Goal: Complete application form

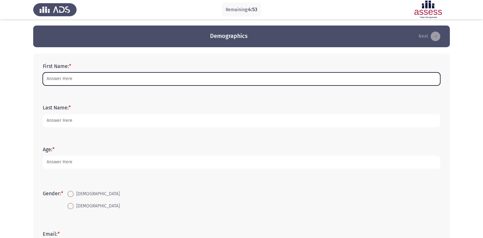
click at [88, 83] on input "First Name: *" at bounding box center [242, 79] width 398 height 13
type input "Yehia"
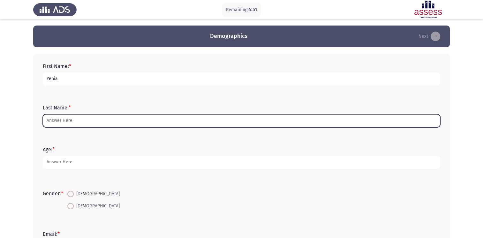
click at [79, 122] on input "Last Name: *" at bounding box center [242, 120] width 398 height 13
type input "mohamed"
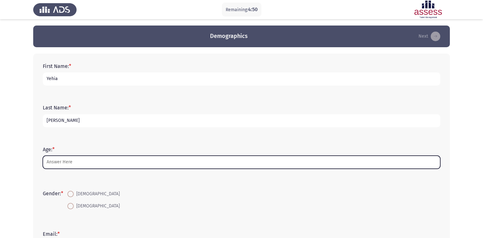
click at [81, 165] on input "Age: *" at bounding box center [242, 162] width 398 height 13
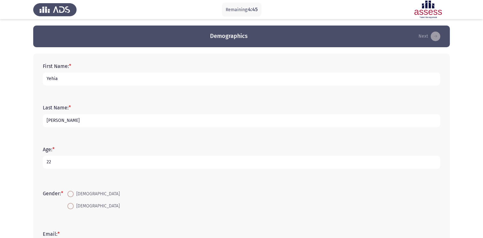
type input "22"
click at [50, 121] on input "mohamed" at bounding box center [242, 120] width 398 height 13
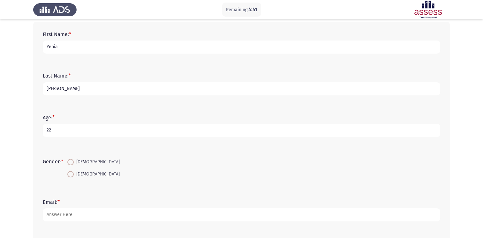
type input "Mohamed"
click at [72, 175] on span at bounding box center [70, 174] width 6 height 6
click at [72, 175] on input "Male" at bounding box center [70, 174] width 6 height 6
radio input "true"
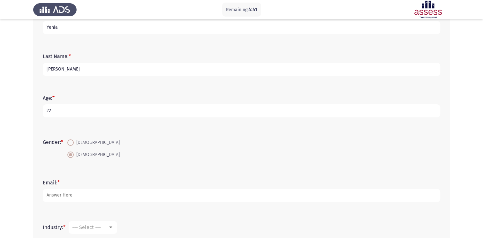
scroll to position [96, 0]
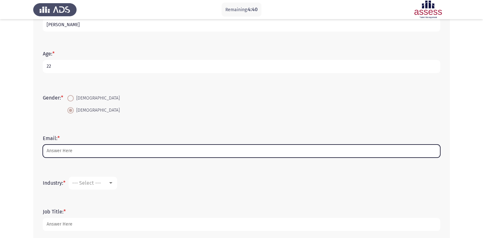
click at [76, 150] on input "Email: *" at bounding box center [242, 151] width 398 height 13
type input "[EMAIL_ADDRESS][DOMAIN_NAME]"
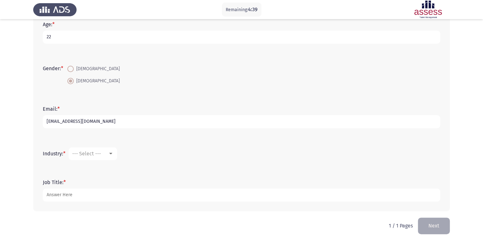
scroll to position [130, 0]
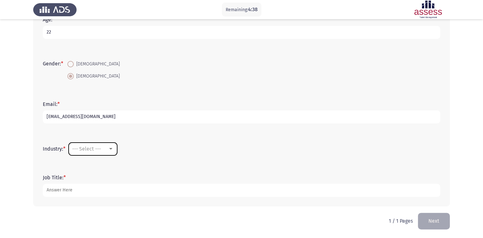
click at [94, 149] on span "--- Select ---" at bounding box center [86, 149] width 29 height 6
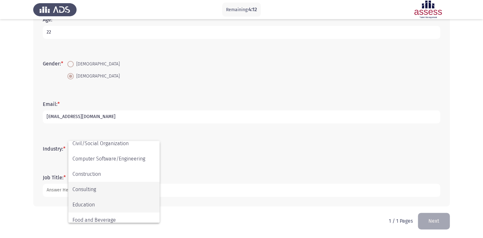
scroll to position [82, 0]
click at [103, 177] on span "Construction" at bounding box center [114, 174] width 83 height 15
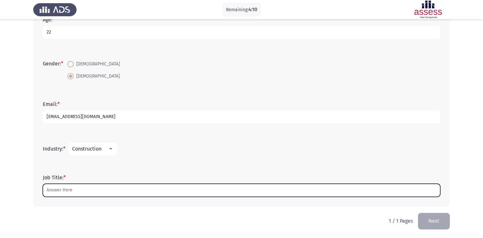
click at [93, 190] on input "Job Title: *" at bounding box center [242, 190] width 398 height 13
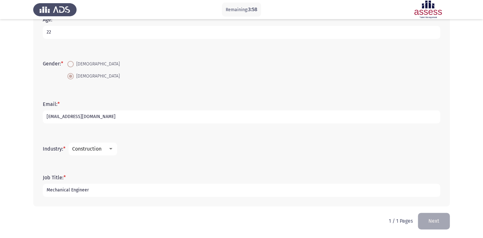
drag, startPoint x: 100, startPoint y: 193, endPoint x: 34, endPoint y: 191, distance: 65.2
click at [34, 191] on div "First Name: * Yehia Last Name: * Mohamed Age: * 22 Gender: * Female Male Email:…" at bounding box center [241, 65] width 417 height 283
type input "Mechanical Engineer"
click at [98, 191] on input "Mechanical Engineer" at bounding box center [242, 190] width 398 height 13
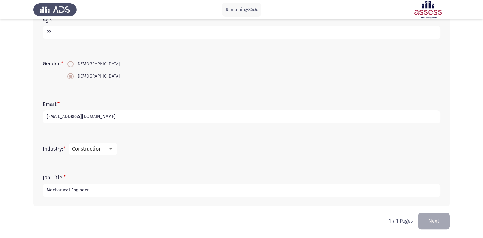
click at [98, 191] on input "Mechanical Engineer" at bounding box center [242, 190] width 398 height 13
click at [449, 191] on div "First Name: * Yehia Last Name: * Mohamed Age: * 22 Gender: * Female Male Email:…" at bounding box center [241, 65] width 417 height 283
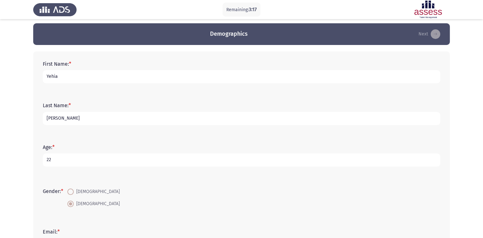
scroll to position [0, 0]
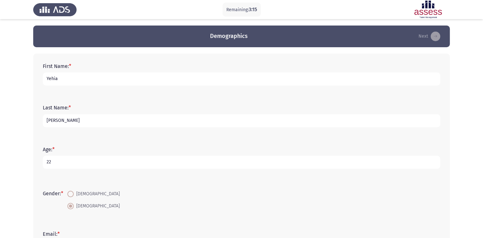
click at [431, 39] on button "Next" at bounding box center [430, 36] width 26 height 10
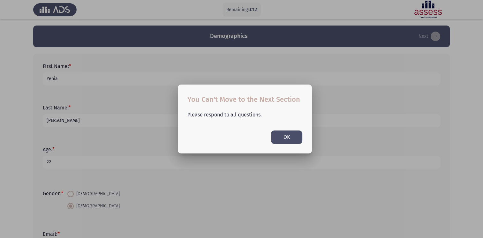
click at [291, 138] on button "OK" at bounding box center [286, 137] width 31 height 13
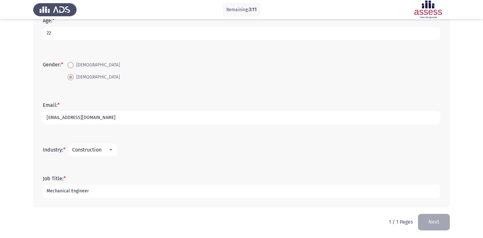
scroll to position [130, 0]
click at [111, 193] on input "Mechanical Engineer" at bounding box center [242, 190] width 398 height 13
click at [435, 222] on button "Next" at bounding box center [434, 221] width 32 height 16
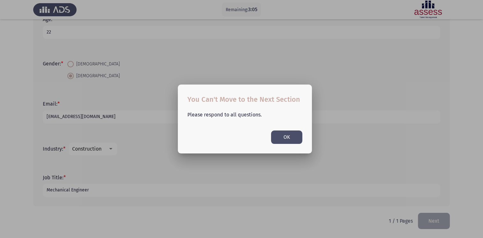
click at [290, 136] on button "OK" at bounding box center [286, 137] width 31 height 13
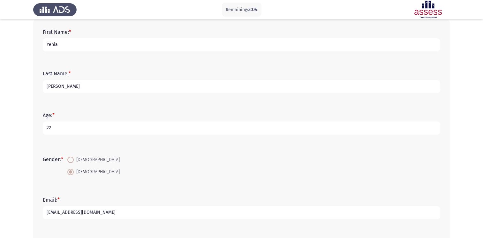
click at [164, 146] on div "Gender: * Female Male" at bounding box center [242, 165] width 404 height 43
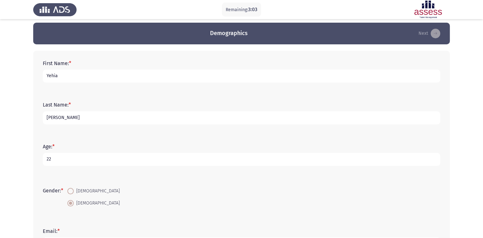
scroll to position [2, 0]
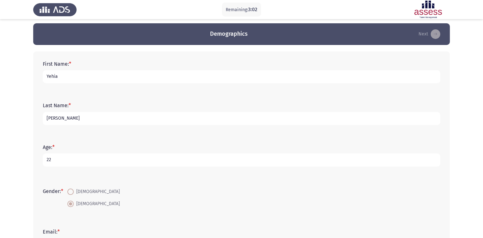
click at [95, 115] on input "Mohamed" at bounding box center [242, 118] width 398 height 13
click at [162, 105] on form "Last Name: * Mohamed" at bounding box center [242, 114] width 398 height 22
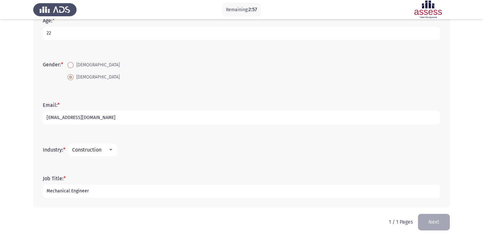
scroll to position [130, 0]
click at [95, 150] on span "Construction" at bounding box center [86, 149] width 29 height 6
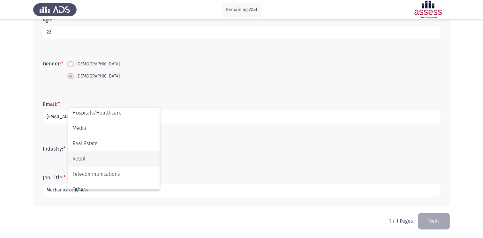
scroll to position [210, 0]
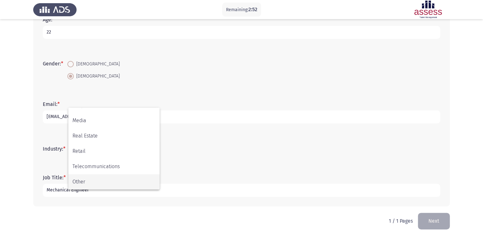
click at [98, 177] on span "Other" at bounding box center [114, 181] width 83 height 15
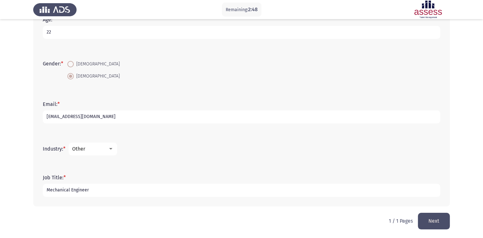
click at [108, 151] on div "Other" at bounding box center [90, 149] width 36 height 6
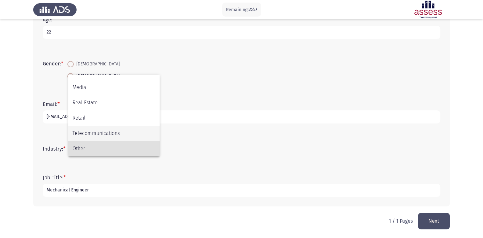
click at [112, 132] on span "Telecommunications" at bounding box center [114, 133] width 83 height 15
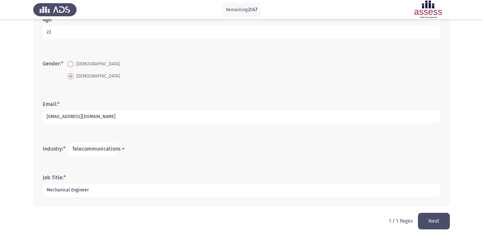
click at [107, 149] on span "Telecommunications" at bounding box center [96, 149] width 48 height 6
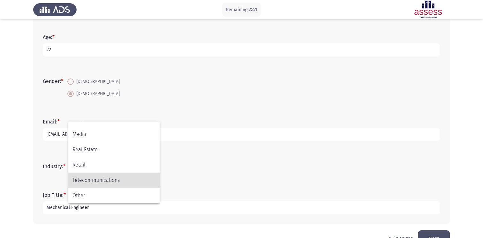
scroll to position [130, 0]
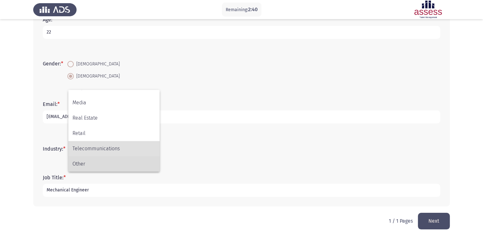
click at [103, 164] on span "Other" at bounding box center [114, 164] width 83 height 15
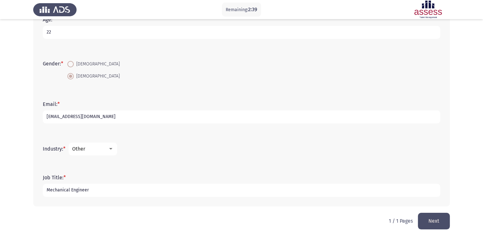
click at [426, 223] on button "Next" at bounding box center [434, 221] width 32 height 16
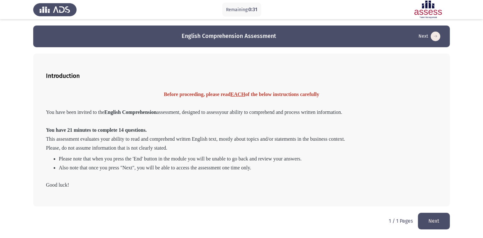
click at [434, 223] on button "Next" at bounding box center [434, 221] width 32 height 16
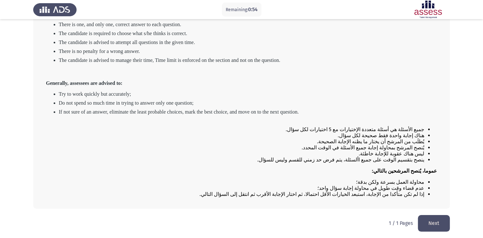
scroll to position [86, 0]
click at [433, 223] on button "Next" at bounding box center [434, 223] width 32 height 16
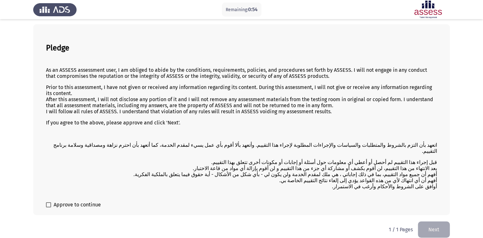
scroll to position [30, 0]
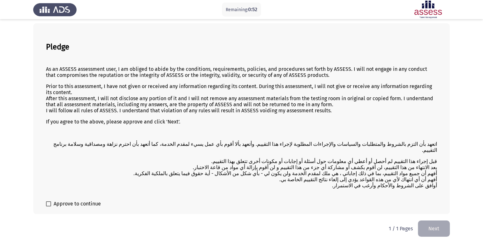
click at [86, 201] on span "Approve to continue" at bounding box center [77, 204] width 47 height 8
click at [49, 207] on input "Approve to continue" at bounding box center [48, 207] width 0 height 0
checkbox input "true"
click at [433, 221] on button "Next" at bounding box center [434, 229] width 32 height 16
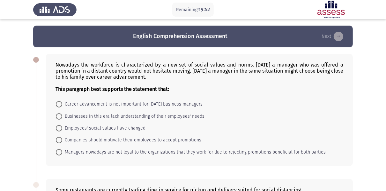
click at [103, 103] on span "Career advancement is not important for today's business managers" at bounding box center [132, 104] width 141 height 8
click at [62, 103] on input "Career advancement is not important for today's business managers" at bounding box center [59, 104] width 6 height 6
radio input "true"
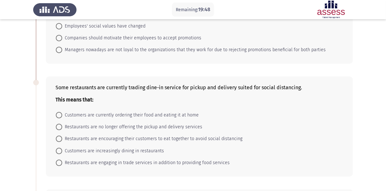
scroll to position [102, 0]
click at [117, 118] on span "Customers are currently ordering their food and eating it at home" at bounding box center [130, 115] width 137 height 8
click at [62, 118] on input "Customers are currently ordering their food and eating it at home" at bounding box center [59, 114] width 6 height 6
radio input "true"
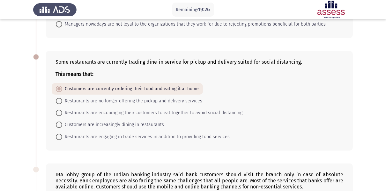
scroll to position [128, 0]
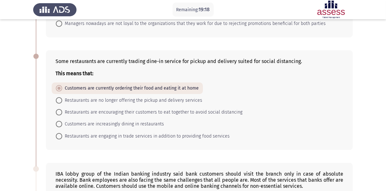
click at [111, 123] on span "Customers are increasingly dining in restaurants" at bounding box center [113, 124] width 102 height 8
click at [62, 123] on input "Customers are increasingly dining in restaurants" at bounding box center [59, 124] width 6 height 6
radio input "true"
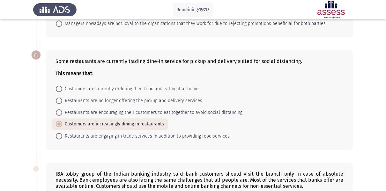
click at [119, 91] on span "Customers are currently ordering their food and eating it at home" at bounding box center [130, 89] width 137 height 8
click at [62, 91] on input "Customers are currently ordering their food and eating it at home" at bounding box center [59, 89] width 6 height 6
radio input "true"
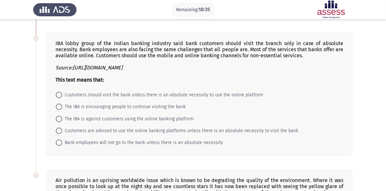
scroll to position [259, 0]
click at [102, 131] on span "Customers are advised to use the online banking platforms unless there is an ab…" at bounding box center [180, 130] width 236 height 8
click at [62, 131] on input "Customers are advised to use the online banking platforms unless there is an ab…" at bounding box center [59, 130] width 6 height 6
radio input "true"
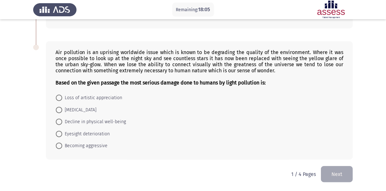
scroll to position [386, 0]
click at [74, 131] on span "Eyesight deterioration" at bounding box center [86, 134] width 48 height 8
click at [62, 131] on input "Eyesight deterioration" at bounding box center [59, 133] width 6 height 6
radio input "true"
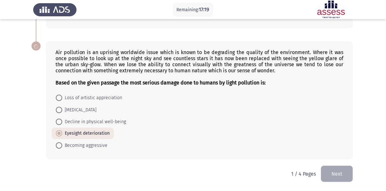
click at [75, 125] on span "Decline in physical well-being" at bounding box center [94, 122] width 64 height 8
click at [62, 125] on input "Decline in physical well-being" at bounding box center [59, 122] width 6 height 6
radio input "true"
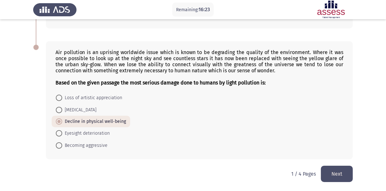
click at [95, 122] on span "Decline in physical well-being" at bounding box center [94, 122] width 64 height 8
click at [62, 122] on input "Decline in physical well-being" at bounding box center [59, 121] width 6 height 6
click at [325, 173] on button "Next" at bounding box center [337, 173] width 32 height 16
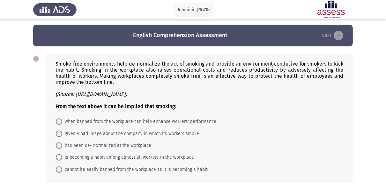
scroll to position [0, 0]
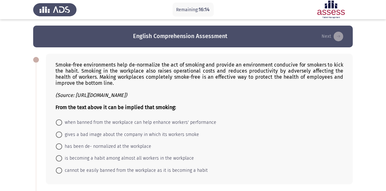
click at [92, 95] on icon "(Source: https://www.who.int)" at bounding box center [92, 95] width 72 height 6
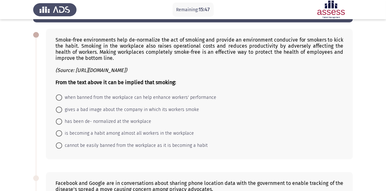
scroll to position [26, 0]
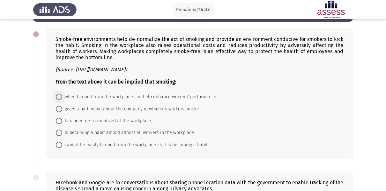
click at [134, 98] on span "when banned from the workplace can help enhance workers' performance" at bounding box center [139, 97] width 154 height 8
click at [62, 98] on input "when banned from the workplace can help enhance workers' performance" at bounding box center [59, 97] width 6 height 6
radio input "true"
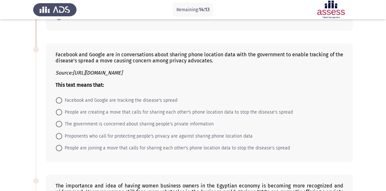
scroll to position [153, 0]
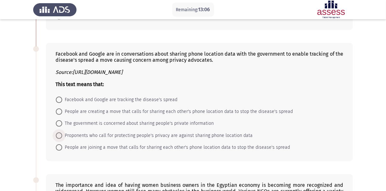
click at [119, 137] on span "Proponents who call for protecting people's privacy are against sharing phone l…" at bounding box center [157, 136] width 191 height 8
click at [62, 137] on input "Proponents who call for protecting people's privacy are against sharing phone l…" at bounding box center [59, 135] width 6 height 6
radio input "true"
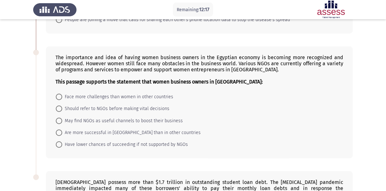
scroll to position [281, 0]
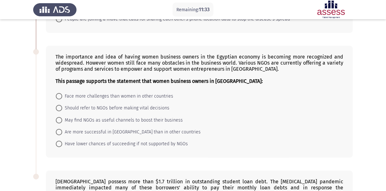
click at [116, 122] on span "May find NGOs as useful channels to boost their business" at bounding box center [122, 120] width 121 height 8
click at [62, 122] on input "May find NGOs as useful channels to boost their business" at bounding box center [59, 120] width 6 height 6
radio input "true"
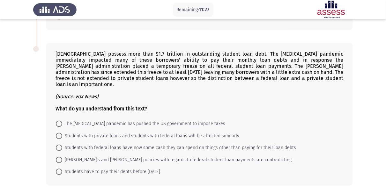
scroll to position [409, 0]
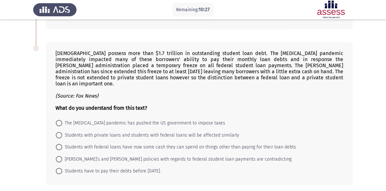
click at [146, 167] on span "Students have to pay their debts before October 2021." at bounding box center [111, 171] width 99 height 8
click at [62, 168] on input "Students have to pay their debts before October 2021." at bounding box center [59, 171] width 6 height 6
radio input "true"
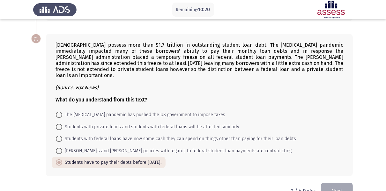
scroll to position [429, 0]
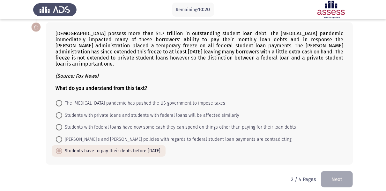
click at [172, 99] on span "The coronavirus pandemic has pushed the US government to impose taxes" at bounding box center [143, 103] width 163 height 8
click at [62, 100] on input "The coronavirus pandemic has pushed the US government to impose taxes" at bounding box center [59, 103] width 6 height 6
radio input "true"
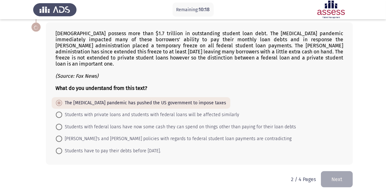
click at [338, 174] on button "Next" at bounding box center [337, 179] width 32 height 16
click at [338, 173] on button "Next" at bounding box center [337, 179] width 32 height 16
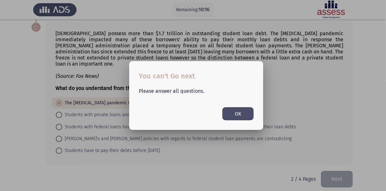
click at [245, 120] on button "OK" at bounding box center [238, 113] width 31 height 13
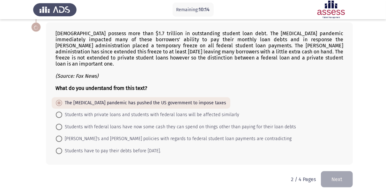
click at [185, 123] on span "Students with federal loans have now some cash they can spend on things other t…" at bounding box center [179, 127] width 234 height 8
click at [62, 124] on input "Students with federal loans have now some cash they can spend on things other t…" at bounding box center [59, 127] width 6 height 6
radio input "true"
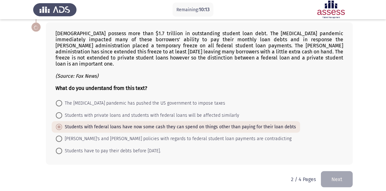
click at [170, 138] on mat-radio-button "Biden's and Trump's policies with regards to federal student loan payments are …" at bounding box center [174, 139] width 244 height 12
click at [169, 136] on span "Biden's and Trump's policies with regards to federal student loan payments are …" at bounding box center [177, 139] width 230 height 8
click at [62, 136] on input "Biden's and Trump's policies with regards to federal student loan payments are …" at bounding box center [59, 138] width 6 height 6
radio input "true"
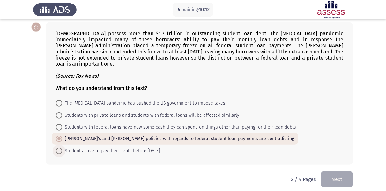
click at [161, 147] on span "Students have to pay their debts before October 2021." at bounding box center [111, 151] width 99 height 8
click at [62, 148] on input "Students have to pay their debts before October 2021." at bounding box center [59, 151] width 6 height 6
radio input "true"
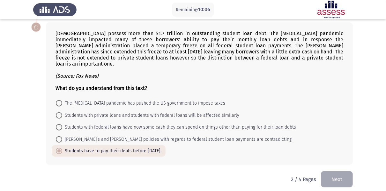
click at [342, 172] on button "Next" at bounding box center [337, 179] width 32 height 16
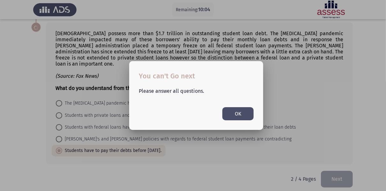
click at [236, 110] on button "OK" at bounding box center [238, 113] width 31 height 13
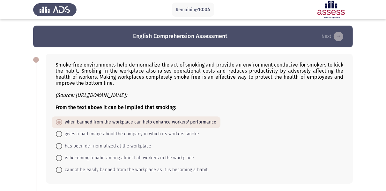
scroll to position [429, 0]
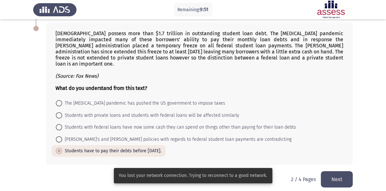
click at [334, 174] on button "Next" at bounding box center [337, 179] width 32 height 16
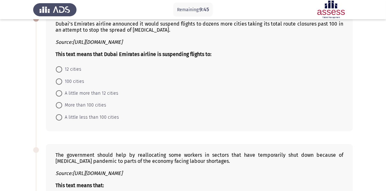
scroll to position [0, 0]
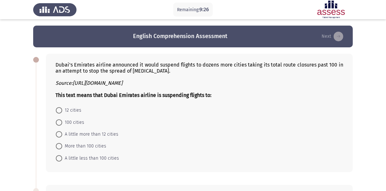
click at [107, 135] on span "A little more than 12 cities" at bounding box center [90, 134] width 56 height 8
click at [62, 135] on input "A little more than 12 cities" at bounding box center [59, 134] width 6 height 6
radio input "true"
click at [105, 159] on span "A little less than 100 cities" at bounding box center [90, 158] width 57 height 8
click at [62, 159] on input "A little less than 100 cities" at bounding box center [59, 157] width 6 height 6
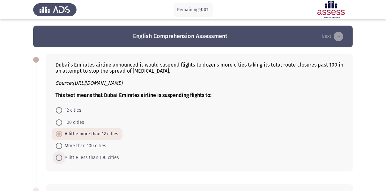
radio input "true"
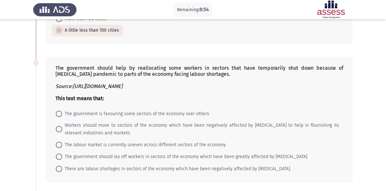
scroll to position [128, 0]
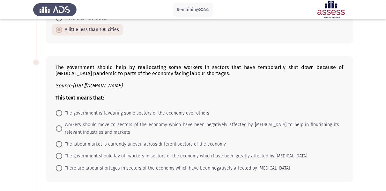
drag, startPoint x: 202, startPoint y: 72, endPoint x: 176, endPoint y: 73, distance: 25.6
click at [176, 73] on div "The government should help by reallocating some workers in sectors that have te…" at bounding box center [200, 82] width 288 height 36
drag, startPoint x: 235, startPoint y: 78, endPoint x: 215, endPoint y: 75, distance: 20.3
click at [217, 75] on div "The government should help by reallocating some workers in sectors that have te…" at bounding box center [200, 82] width 288 height 36
drag, startPoint x: 215, startPoint y: 75, endPoint x: 125, endPoint y: 73, distance: 90.1
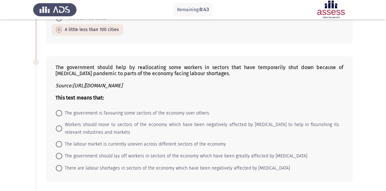
click at [127, 73] on div "The government should help by reallocating some workers in sectors that have te…" at bounding box center [200, 82] width 288 height 36
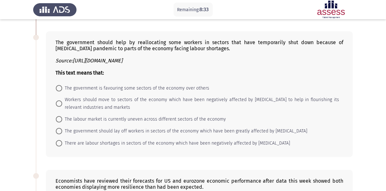
scroll to position [153, 0]
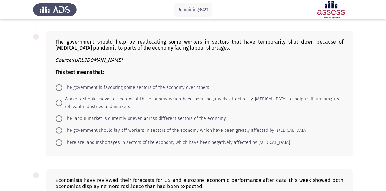
click at [129, 132] on span "The government should lay off workers in sectors of the economy which have been…" at bounding box center [184, 130] width 245 height 8
click at [62, 132] on input "The government should lay off workers in sectors of the economy which have been…" at bounding box center [59, 130] width 6 height 6
radio input "true"
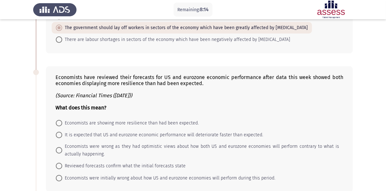
scroll to position [281, 0]
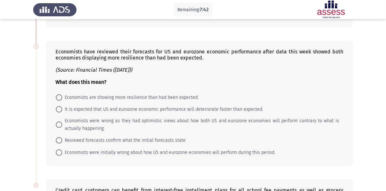
click at [111, 109] on span "It is expected that US and eurozone economic performance will deteriorate faste…" at bounding box center [162, 109] width 201 height 8
click at [62, 109] on input "It is expected that US and eurozone economic performance will deteriorate faste…" at bounding box center [59, 109] width 6 height 6
radio input "true"
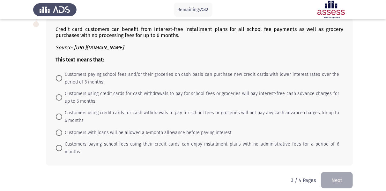
scroll to position [416, 0]
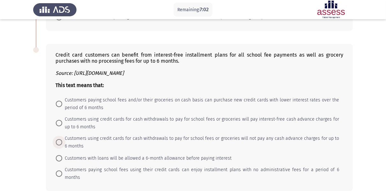
click at [192, 141] on span "Customers using credit cards for cash withdrawals to pay for school fees or gro…" at bounding box center [200, 141] width 277 height 15
click at [62, 141] on input "Customers using credit cards for cash withdrawals to pay for school fees or gro…" at bounding box center [59, 142] width 6 height 6
radio input "true"
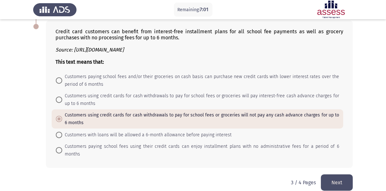
scroll to position [441, 0]
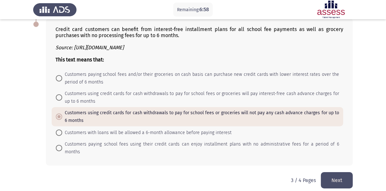
click at [332, 172] on button "Next" at bounding box center [337, 180] width 32 height 16
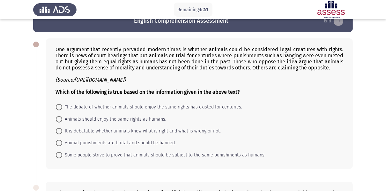
scroll to position [2, 0]
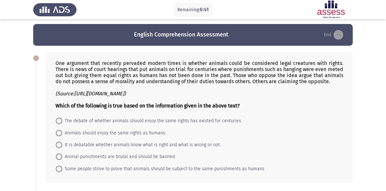
drag, startPoint x: 89, startPoint y: 78, endPoint x: 98, endPoint y: 78, distance: 8.6
click at [98, 78] on div "One argument that recently pervaded modern times is whether animals could be co…" at bounding box center [200, 84] width 288 height 49
click at [155, 134] on span "Animals should enjoy the same rights as humans." at bounding box center [114, 133] width 104 height 8
click at [62, 134] on input "Animals should enjoy the same rights as humans." at bounding box center [59, 133] width 6 height 6
radio input "true"
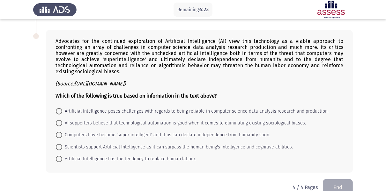
scroll to position [180, 0]
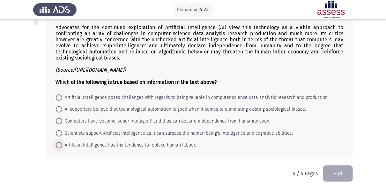
click at [165, 147] on span "Artificial Intelligence has the tendency to replace human labour." at bounding box center [129, 145] width 134 height 8
click at [62, 147] on input "Artificial Intelligence has the tendency to replace human labour." at bounding box center [59, 145] width 6 height 6
radio input "true"
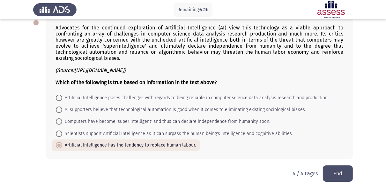
click at [157, 122] on span "Computers have become 'super intelligent' and thus can declare independence fro…" at bounding box center [166, 122] width 208 height 8
click at [62, 122] on input "Computers have become 'super intelligent' and thus can declare independence fro…" at bounding box center [59, 121] width 6 height 6
radio input "true"
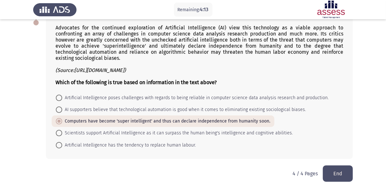
click at [344, 165] on button "End" at bounding box center [338, 173] width 30 height 16
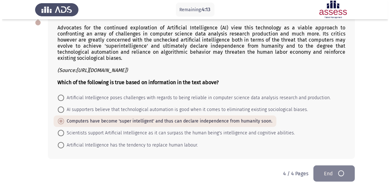
scroll to position [0, 0]
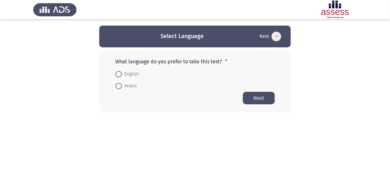
click at [130, 88] on span "Arabic" at bounding box center [129, 86] width 15 height 8
click at [122, 88] on input "Arabic" at bounding box center [119, 86] width 6 height 6
radio input "true"
click at [265, 100] on button "Next" at bounding box center [259, 97] width 32 height 12
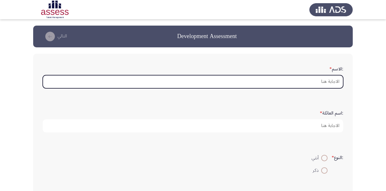
click at [294, 83] on input ":الاسم *" at bounding box center [193, 81] width 301 height 13
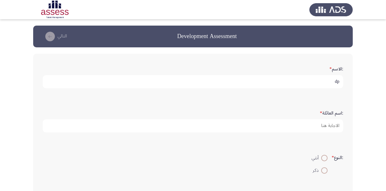
type input "d"
type input "[PERSON_NAME]"
type input "العجوز"
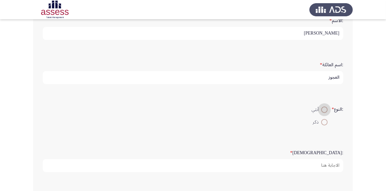
scroll to position [51, 0]
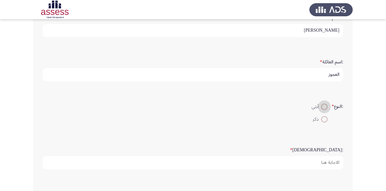
click at [325, 122] on label "ذكر" at bounding box center [320, 119] width 16 height 8
click at [325, 122] on input "ذكر" at bounding box center [325, 119] width 6 height 6
radio input "true"
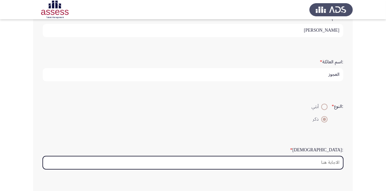
click at [323, 162] on input ":السن *" at bounding box center [193, 162] width 301 height 13
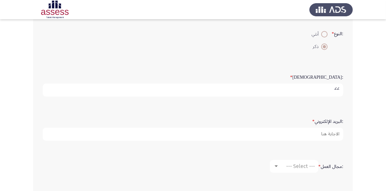
scroll to position [128, 0]
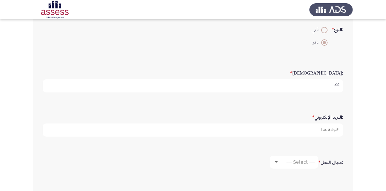
type input "22"
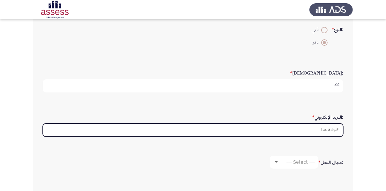
drag, startPoint x: 327, startPoint y: 128, endPoint x: 324, endPoint y: 130, distance: 3.3
click at [327, 128] on input ":البريد الإلكتروني *" at bounding box center [193, 129] width 301 height 13
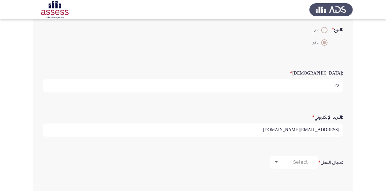
type input "[EMAIL_ADDRESS][DOMAIN_NAME]"
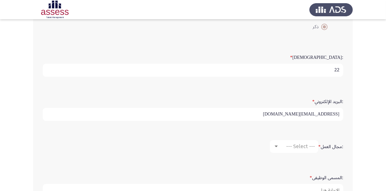
scroll to position [179, 0]
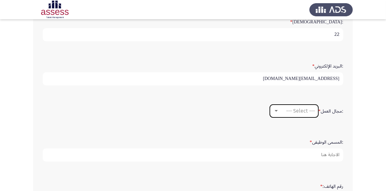
click at [300, 105] on mat-select "--- Select ---" at bounding box center [294, 110] width 49 height 13
click at [300, 109] on span "--- Select ---" at bounding box center [301, 111] width 29 height 6
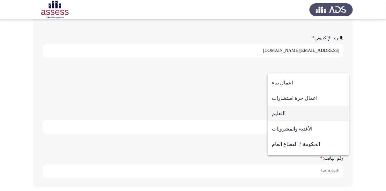
scroll to position [107, 0]
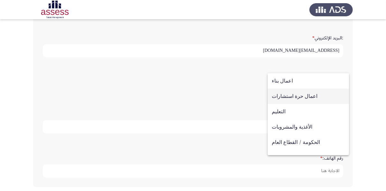
click at [298, 94] on span "اعمال حرة استشارات" at bounding box center [308, 95] width 73 height 15
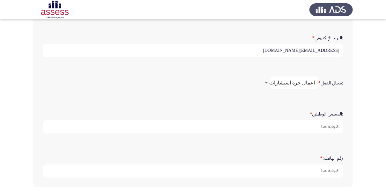
click at [302, 82] on span "اعمال حرة استشارات" at bounding box center [293, 83] width 46 height 6
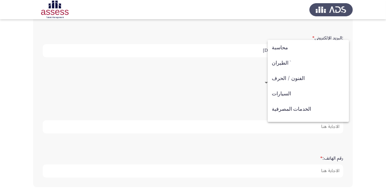
scroll to position [89, 0]
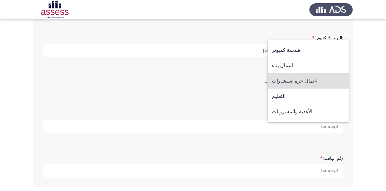
click at [303, 81] on span "اعمال حرة استشارات" at bounding box center [308, 80] width 73 height 15
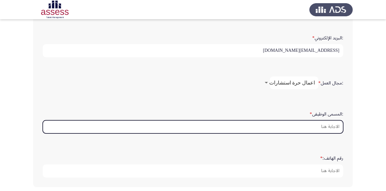
click at [311, 124] on input ":المسمى الوظيفى *" at bounding box center [193, 126] width 301 height 13
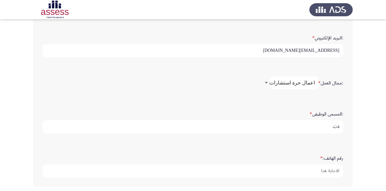
type input "ة"
type input "l"
type input "مهندس ميكانيكا"
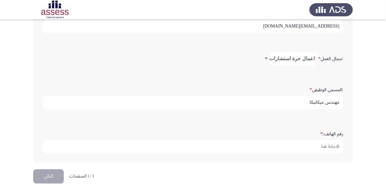
scroll to position [233, 0]
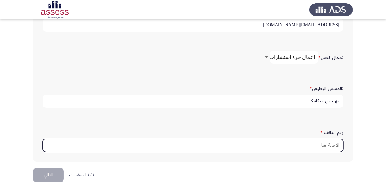
click at [323, 140] on input "رقم الهاتف: *" at bounding box center [193, 145] width 301 height 13
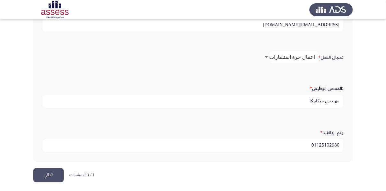
type input "01125102980"
click at [303, 55] on span "اعمال حرة استشارات" at bounding box center [293, 57] width 46 height 6
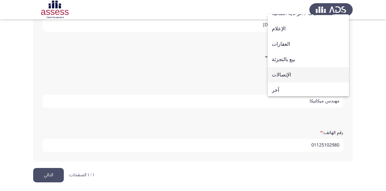
scroll to position [210, 0]
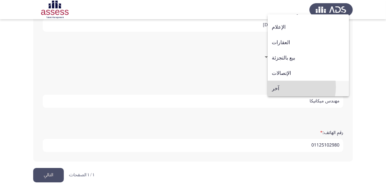
click at [284, 87] on span "آخر" at bounding box center [308, 88] width 73 height 15
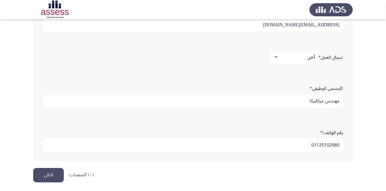
click at [291, 56] on div "آخر" at bounding box center [297, 57] width 36 height 6
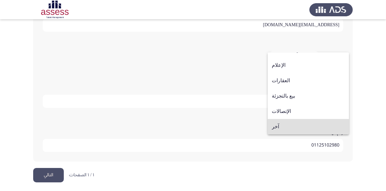
click at [57, 170] on div at bounding box center [193, 95] width 386 height 191
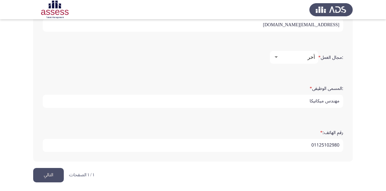
click at [57, 170] on button "التالي" at bounding box center [48, 175] width 31 height 14
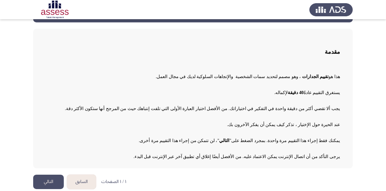
scroll to position [26, 0]
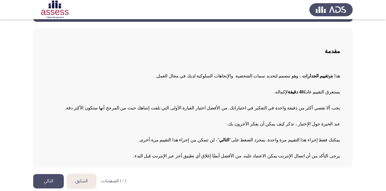
click at [56, 175] on button "التالي" at bounding box center [48, 181] width 31 height 14
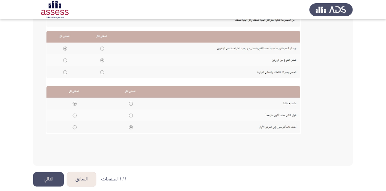
scroll to position [138, 0]
click at [57, 173] on button "التالي" at bounding box center [48, 179] width 31 height 14
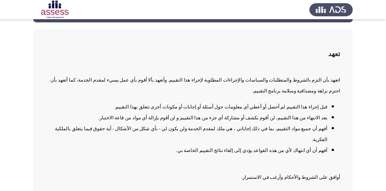
scroll to position [26, 0]
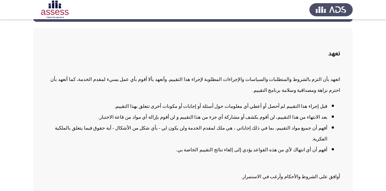
click at [337, 190] on span at bounding box center [337, 193] width 5 height 5
checkbox input "true"
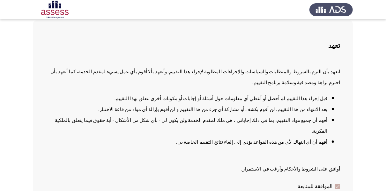
scroll to position [43, 0]
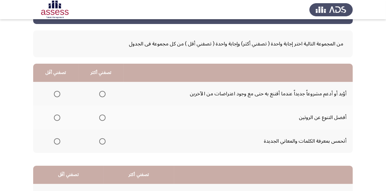
scroll to position [26, 0]
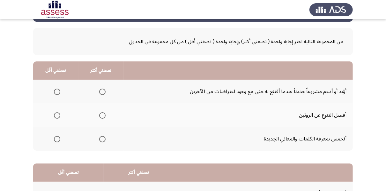
click at [107, 117] on th at bounding box center [101, 115] width 45 height 24
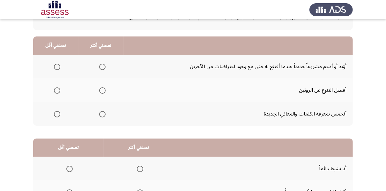
scroll to position [51, 0]
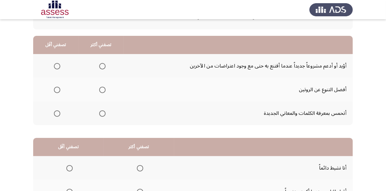
click at [104, 66] on span "Select an option" at bounding box center [102, 66] width 6 height 6
click at [104, 66] on input "Select an option" at bounding box center [102, 66] width 6 height 6
click at [56, 91] on span "Select an option" at bounding box center [57, 90] width 6 height 6
click at [56, 91] on input "Select an option" at bounding box center [57, 90] width 6 height 6
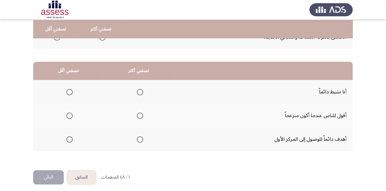
scroll to position [128, 0]
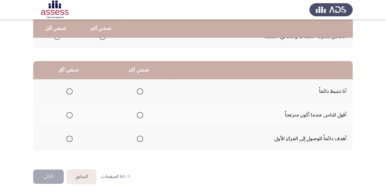
click at [141, 138] on span "Select an option" at bounding box center [140, 138] width 6 height 6
click at [141, 138] on input "Select an option" at bounding box center [140, 138] width 6 height 6
click at [71, 115] on span "Select an option" at bounding box center [69, 115] width 6 height 6
click at [71, 115] on input "Select an option" at bounding box center [69, 115] width 6 height 6
click at [58, 177] on button "التالي" at bounding box center [48, 176] width 31 height 14
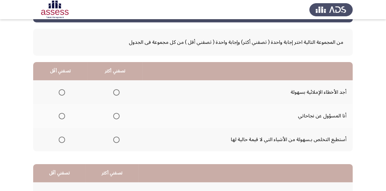
scroll to position [26, 0]
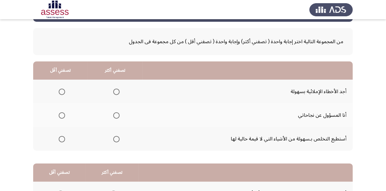
click at [117, 139] on span "Select an option" at bounding box center [116, 139] width 6 height 6
click at [117, 139] on input "Select an option" at bounding box center [116, 139] width 6 height 6
click at [63, 115] on span "Select an option" at bounding box center [62, 115] width 6 height 6
click at [63, 115] on input "Select an option" at bounding box center [62, 115] width 6 height 6
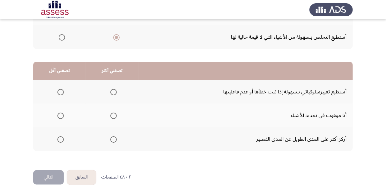
scroll to position [128, 0]
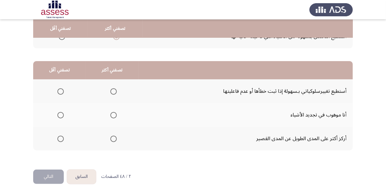
click at [111, 90] on span "Select an option" at bounding box center [114, 91] width 6 height 6
click at [111, 90] on input "Select an option" at bounding box center [114, 91] width 6 height 6
click at [61, 116] on span "Select an option" at bounding box center [60, 115] width 6 height 6
click at [61, 116] on input "Select an option" at bounding box center [60, 115] width 6 height 6
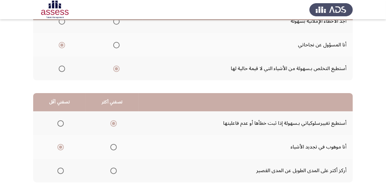
scroll to position [130, 0]
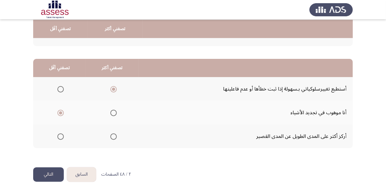
click at [45, 170] on button "التالي" at bounding box center [48, 174] width 31 height 14
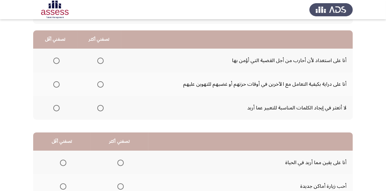
scroll to position [53, 0]
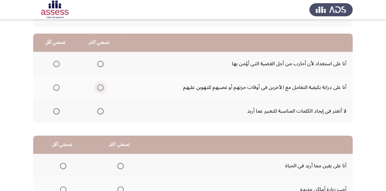
click at [100, 87] on span "Select an option" at bounding box center [100, 87] width 6 height 6
click at [100, 87] on input "Select an option" at bounding box center [100, 87] width 6 height 6
click at [57, 112] on span "Select an option" at bounding box center [56, 111] width 6 height 6
click at [57, 112] on input "Select an option" at bounding box center [56, 111] width 6 height 6
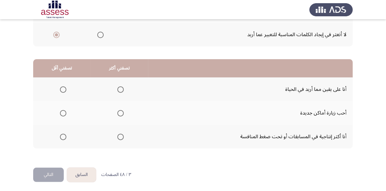
scroll to position [130, 0]
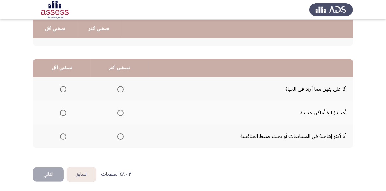
click at [120, 88] on span "Select an option" at bounding box center [121, 89] width 6 height 6
click at [120, 88] on input "Select an option" at bounding box center [121, 89] width 6 height 6
click at [66, 113] on span "Select an option" at bounding box center [63, 113] width 6 height 6
click at [66, 113] on input "Select an option" at bounding box center [63, 113] width 6 height 6
click at [118, 134] on span "Select an option" at bounding box center [121, 136] width 6 height 6
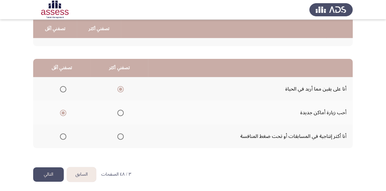
click at [118, 134] on input "Select an option" at bounding box center [121, 136] width 6 height 6
click at [86, 171] on button "السابق" at bounding box center [81, 174] width 29 height 14
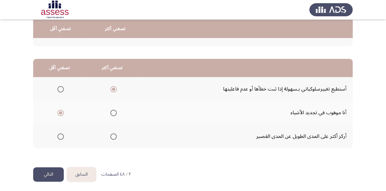
click at [54, 174] on button "التالي" at bounding box center [48, 174] width 31 height 14
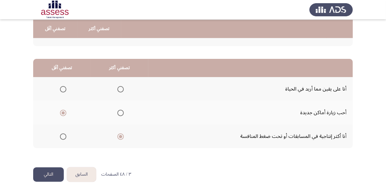
drag, startPoint x: 51, startPoint y: 180, endPoint x: 53, endPoint y: 176, distance: 3.9
click at [51, 179] on html "السابق Development Assessment التالي من المجموعة التالية اختر إجابة واحدة ( تصف…" at bounding box center [193, 31] width 386 height 323
click at [54, 176] on button "التالي" at bounding box center [48, 174] width 31 height 14
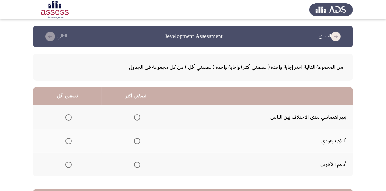
click at [137, 142] on span "Select an option" at bounding box center [137, 141] width 6 height 6
click at [137, 142] on input "Select an option" at bounding box center [137, 141] width 6 height 6
click at [71, 118] on span "Select an option" at bounding box center [68, 117] width 6 height 6
click at [71, 118] on input "Select an option" at bounding box center [68, 117] width 6 height 6
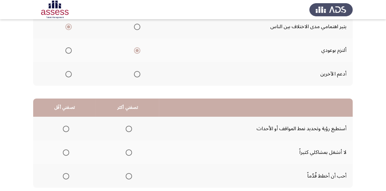
scroll to position [128, 0]
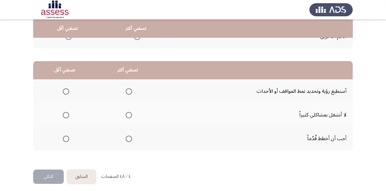
click at [129, 138] on span "Select an option" at bounding box center [129, 138] width 6 height 6
click at [129, 138] on input "Select an option" at bounding box center [129, 138] width 6 height 6
click at [68, 114] on span "Select an option" at bounding box center [66, 115] width 6 height 6
click at [67, 115] on span "Select an option" at bounding box center [66, 115] width 6 height 6
click at [66, 113] on span "Select an option" at bounding box center [66, 115] width 6 height 6
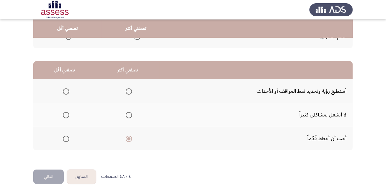
click at [66, 113] on input "Select an option" at bounding box center [66, 115] width 6 height 6
click at [58, 169] on button "التالي" at bounding box center [48, 176] width 31 height 14
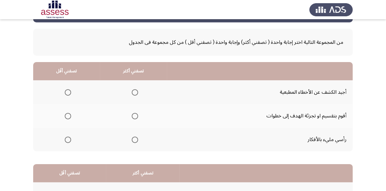
scroll to position [26, 0]
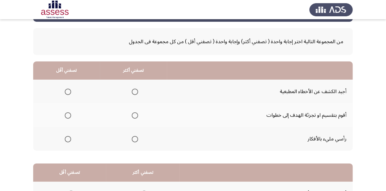
click at [134, 137] on span "Select an option" at bounding box center [135, 139] width 6 height 6
click at [134, 137] on input "Select an option" at bounding box center [135, 139] width 6 height 6
click at [61, 94] on th at bounding box center [66, 92] width 67 height 24
click at [69, 93] on span "Select an option" at bounding box center [68, 91] width 6 height 6
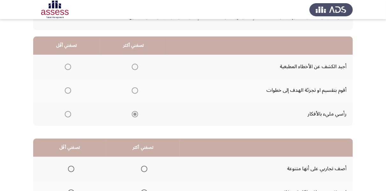
scroll to position [51, 0]
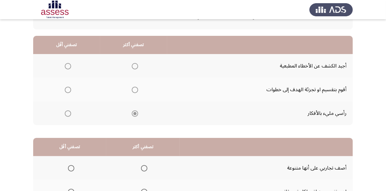
click at [70, 69] on mat-radio-group "Select an option" at bounding box center [66, 65] width 9 height 11
click at [70, 67] on span "Select an option" at bounding box center [68, 66] width 6 height 6
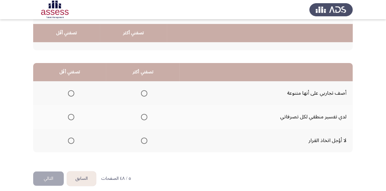
scroll to position [130, 0]
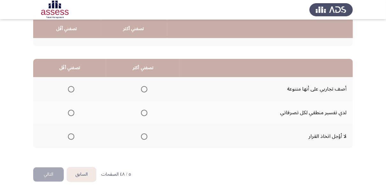
click at [144, 133] on span "Select an option" at bounding box center [144, 136] width 6 height 6
click at [144, 133] on input "Select an option" at bounding box center [144, 136] width 6 height 6
click at [141, 90] on span "Select an option" at bounding box center [144, 89] width 6 height 6
click at [141, 90] on input "Select an option" at bounding box center [144, 89] width 6 height 6
click at [73, 133] on span "Select an option" at bounding box center [71, 136] width 6 height 6
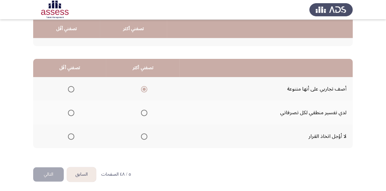
click at [73, 133] on input "Select an option" at bounding box center [71, 136] width 6 height 6
click at [59, 167] on button "التالي" at bounding box center [48, 174] width 31 height 14
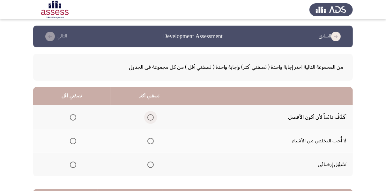
click at [151, 116] on span "Select an option" at bounding box center [151, 117] width 6 height 6
click at [151, 116] on input "Select an option" at bounding box center [151, 117] width 6 height 6
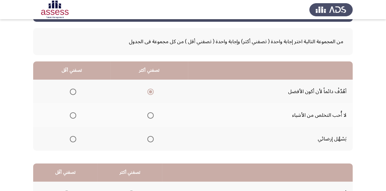
click at [73, 115] on span "Select an option" at bounding box center [73, 115] width 6 height 6
click at [73, 115] on input "Select an option" at bounding box center [73, 115] width 6 height 6
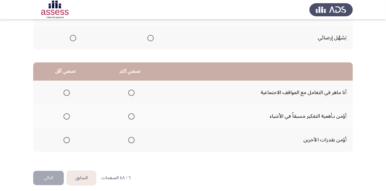
scroll to position [128, 0]
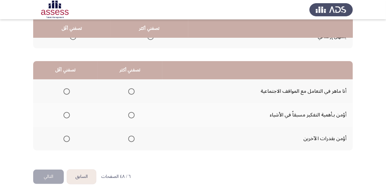
click at [133, 114] on span "Select an option" at bounding box center [131, 115] width 6 height 6
click at [133, 114] on input "Select an option" at bounding box center [131, 115] width 6 height 6
click at [49, 172] on button "التالي" at bounding box center [48, 176] width 31 height 14
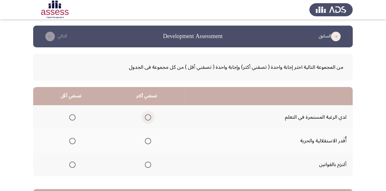
click at [145, 116] on span "Select an option" at bounding box center [148, 117] width 6 height 6
click at [145, 116] on input "Select an option" at bounding box center [148, 117] width 6 height 6
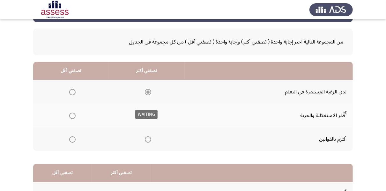
scroll to position [26, 0]
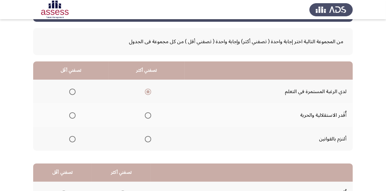
click at [75, 113] on span "Select an option" at bounding box center [72, 115] width 6 height 6
click at [75, 113] on input "Select an option" at bounding box center [72, 115] width 6 height 6
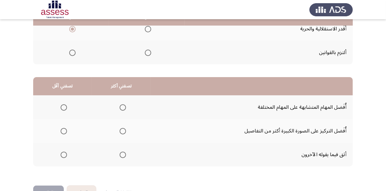
scroll to position [128, 0]
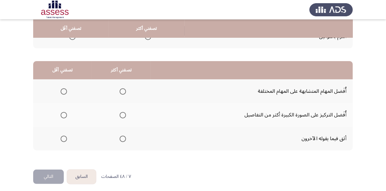
click at [121, 115] on span "Select an option" at bounding box center [123, 115] width 6 height 6
click at [121, 115] on input "Select an option" at bounding box center [123, 115] width 6 height 6
click at [67, 139] on th at bounding box center [62, 138] width 59 height 24
click at [64, 139] on span "Select an option" at bounding box center [64, 138] width 6 height 6
click at [64, 139] on input "Select an option" at bounding box center [64, 138] width 6 height 6
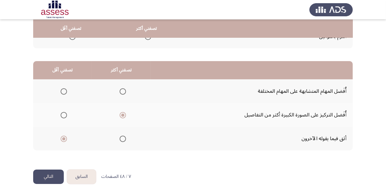
click at [50, 180] on button "التالي" at bounding box center [48, 176] width 31 height 14
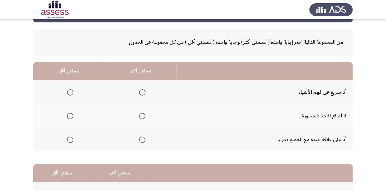
scroll to position [26, 0]
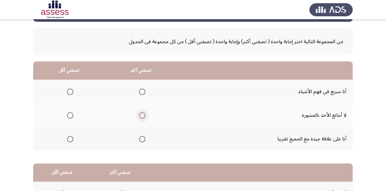
click at [144, 115] on span "Select an option" at bounding box center [142, 115] width 6 height 6
click at [144, 115] on input "Select an option" at bounding box center [142, 115] width 6 height 6
click at [68, 137] on span "Select an option" at bounding box center [70, 139] width 6 height 6
click at [68, 137] on input "Select an option" at bounding box center [70, 139] width 6 height 6
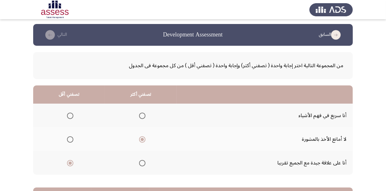
scroll to position [0, 0]
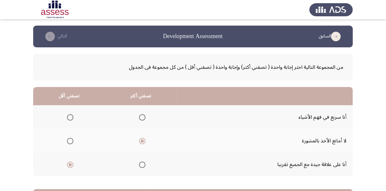
click at [68, 113] on mat-radio-group "Select an option" at bounding box center [69, 116] width 9 height 11
click at [68, 119] on span "Select an option" at bounding box center [70, 117] width 6 height 6
click at [68, 119] on input "Select an option" at bounding box center [70, 117] width 6 height 6
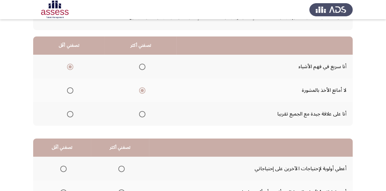
scroll to position [51, 0]
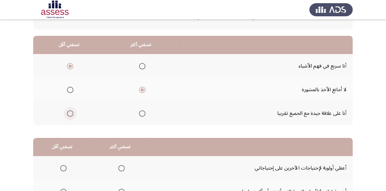
click at [69, 111] on span "Select an option" at bounding box center [70, 113] width 6 height 6
click at [69, 111] on input "Select an option" at bounding box center [70, 113] width 6 height 6
click at [70, 91] on span "Select an option" at bounding box center [70, 90] width 6 height 6
click at [70, 91] on input "Select an option" at bounding box center [70, 90] width 6 height 6
click at [141, 88] on span "Select an option" at bounding box center [142, 90] width 6 height 6
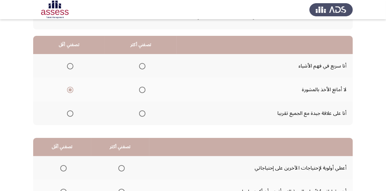
click at [141, 88] on input "Select an option" at bounding box center [142, 90] width 6 height 6
click at [74, 68] on th at bounding box center [69, 66] width 72 height 24
click at [69, 68] on span "Select an option" at bounding box center [70, 66] width 6 height 6
click at [69, 68] on input "Select an option" at bounding box center [70, 66] width 6 height 6
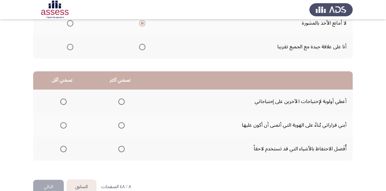
scroll to position [130, 0]
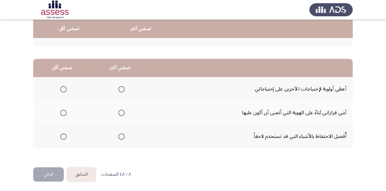
click at [123, 111] on span "Select an option" at bounding box center [122, 113] width 6 height 6
click at [123, 111] on input "Select an option" at bounding box center [122, 113] width 6 height 6
click at [68, 133] on th at bounding box center [62, 136] width 58 height 24
click at [64, 134] on span "Select an option" at bounding box center [63, 136] width 6 height 6
click at [64, 134] on input "Select an option" at bounding box center [63, 136] width 6 height 6
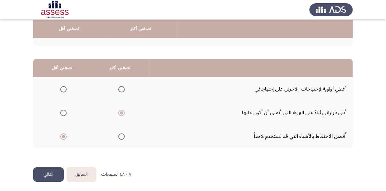
click at [52, 174] on button "التالي" at bounding box center [48, 174] width 31 height 14
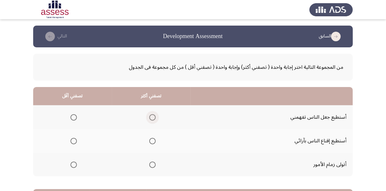
click at [152, 117] on span "Select an option" at bounding box center [152, 117] width 6 height 6
click at [152, 117] on input "Select an option" at bounding box center [152, 117] width 6 height 6
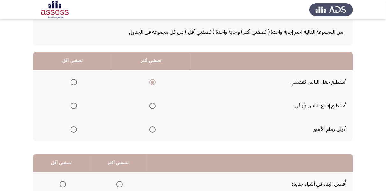
scroll to position [51, 0]
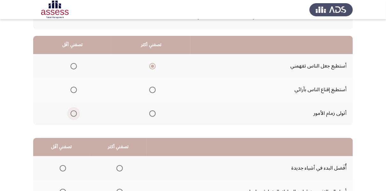
click at [75, 113] on span "Select an option" at bounding box center [74, 113] width 6 height 6
click at [75, 113] on input "Select an option" at bounding box center [74, 113] width 6 height 6
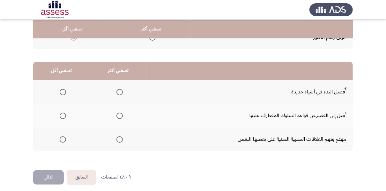
scroll to position [128, 0]
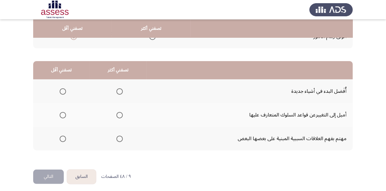
click at [118, 90] on span "Select an option" at bounding box center [120, 91] width 6 height 6
click at [118, 90] on input "Select an option" at bounding box center [120, 91] width 6 height 6
click at [65, 115] on span "Select an option" at bounding box center [63, 115] width 6 height 6
click at [65, 115] on input "Select an option" at bounding box center [63, 115] width 6 height 6
click at [51, 176] on button "التالي" at bounding box center [48, 176] width 31 height 14
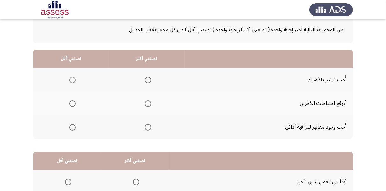
scroll to position [51, 0]
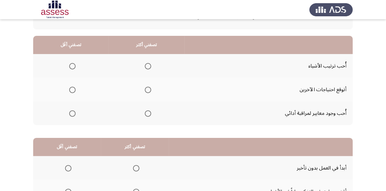
click at [149, 68] on span "Select an option" at bounding box center [148, 66] width 6 height 6
click at [149, 68] on input "Select an option" at bounding box center [148, 66] width 6 height 6
click at [68, 92] on label "Select an option" at bounding box center [71, 90] width 9 height 6
click at [69, 92] on input "Select an option" at bounding box center [72, 90] width 6 height 6
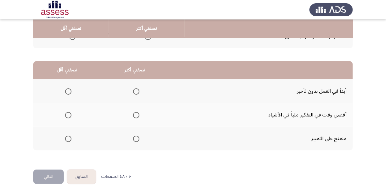
click at [135, 89] on span "Select an option" at bounding box center [136, 91] width 6 height 6
click at [135, 89] on input "Select an option" at bounding box center [136, 91] width 6 height 6
click at [70, 115] on span "Select an option" at bounding box center [68, 115] width 6 height 6
click at [70, 115] on input "Select an option" at bounding box center [68, 115] width 6 height 6
click at [58, 170] on button "التالي" at bounding box center [48, 176] width 31 height 14
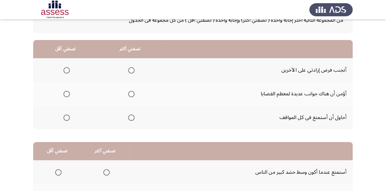
scroll to position [51, 0]
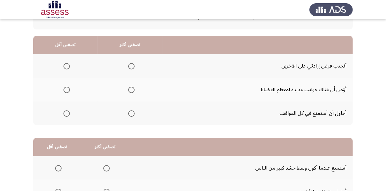
click at [130, 87] on span "Select an option" at bounding box center [131, 90] width 6 height 6
click at [130, 87] on input "Select an option" at bounding box center [131, 90] width 6 height 6
click at [68, 111] on span "Select an option" at bounding box center [67, 113] width 6 height 6
click at [68, 111] on input "Select an option" at bounding box center [67, 113] width 6 height 6
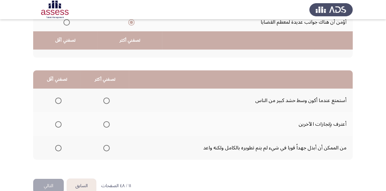
scroll to position [130, 0]
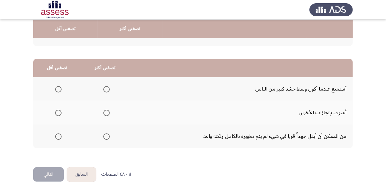
click at [104, 110] on span "Select an option" at bounding box center [106, 113] width 6 height 6
click at [104, 110] on input "Select an option" at bounding box center [106, 113] width 6 height 6
click at [107, 135] on span "Select an option" at bounding box center [106, 136] width 6 height 6
click at [107, 135] on input "Select an option" at bounding box center [106, 136] width 6 height 6
click at [56, 86] on span "Select an option" at bounding box center [58, 89] width 6 height 6
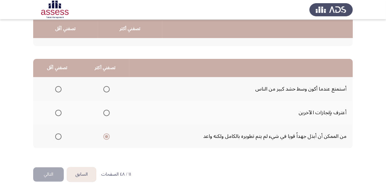
click at [56, 86] on input "Select an option" at bounding box center [58, 89] width 6 height 6
click at [52, 167] on button "التالي" at bounding box center [48, 174] width 31 height 14
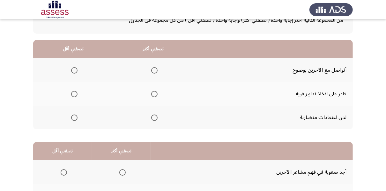
scroll to position [51, 0]
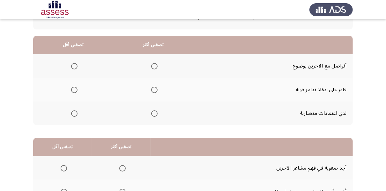
click at [155, 65] on span "Select an option" at bounding box center [154, 66] width 6 height 6
click at [155, 65] on input "Select an option" at bounding box center [154, 66] width 6 height 6
click at [75, 112] on span "Select an option" at bounding box center [74, 113] width 6 height 6
click at [75, 112] on input "Select an option" at bounding box center [74, 113] width 6 height 6
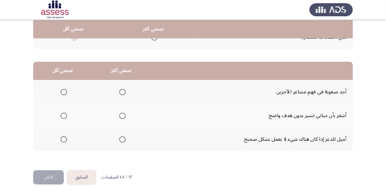
scroll to position [128, 0]
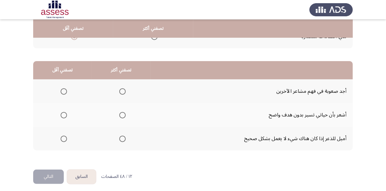
click at [64, 90] on span "Select an option" at bounding box center [64, 91] width 6 height 6
click at [64, 90] on input "Select an option" at bounding box center [64, 91] width 6 height 6
click at [122, 139] on span "Select an option" at bounding box center [122, 138] width 6 height 6
click at [122, 139] on input "Select an option" at bounding box center [122, 138] width 6 height 6
click at [49, 174] on button "التالي" at bounding box center [48, 176] width 31 height 14
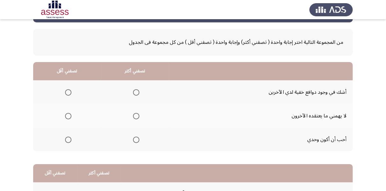
scroll to position [26, 0]
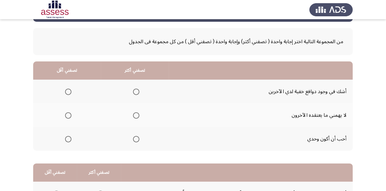
click at [135, 117] on span "Select an option" at bounding box center [136, 115] width 6 height 6
click at [135, 117] on input "Select an option" at bounding box center [136, 115] width 6 height 6
click at [68, 139] on span "Select an option" at bounding box center [68, 139] width 6 height 6
click at [68, 139] on input "Select an option" at bounding box center [68, 139] width 6 height 6
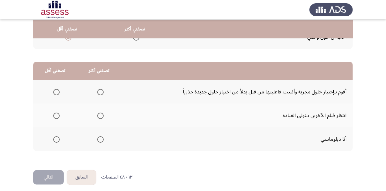
scroll to position [128, 0]
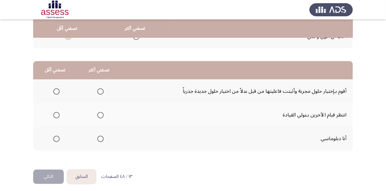
click at [100, 93] on span "Select an option" at bounding box center [100, 91] width 6 height 6
click at [100, 93] on input "Select an option" at bounding box center [100, 91] width 6 height 6
click at [58, 113] on span "Select an option" at bounding box center [56, 115] width 6 height 6
click at [58, 113] on input "Select an option" at bounding box center [56, 115] width 6 height 6
click at [51, 174] on button "التالي" at bounding box center [48, 176] width 31 height 14
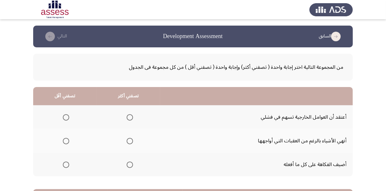
scroll to position [26, 0]
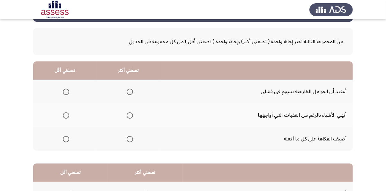
click at [131, 115] on span "Select an option" at bounding box center [130, 115] width 6 height 6
click at [131, 115] on input "Select an option" at bounding box center [130, 115] width 6 height 6
click at [70, 93] on th at bounding box center [65, 92] width 64 height 24
click at [68, 91] on span "Select an option" at bounding box center [66, 91] width 6 height 6
click at [68, 91] on input "Select an option" at bounding box center [66, 91] width 6 height 6
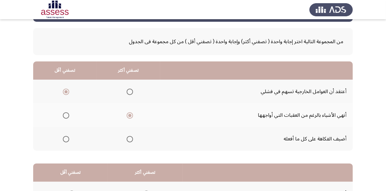
scroll to position [128, 0]
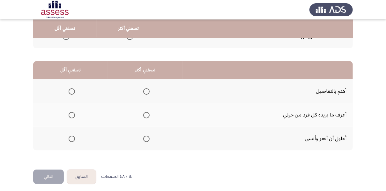
click at [147, 112] on span "Select an option" at bounding box center [146, 115] width 6 height 6
click at [147, 112] on input "Select an option" at bounding box center [146, 115] width 6 height 6
click at [78, 136] on th at bounding box center [70, 138] width 75 height 24
click at [72, 138] on span "Select an option" at bounding box center [72, 138] width 6 height 6
click at [72, 138] on input "Select an option" at bounding box center [72, 138] width 6 height 6
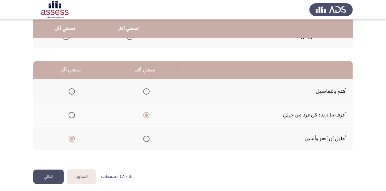
click at [53, 176] on button "التالي" at bounding box center [48, 176] width 31 height 14
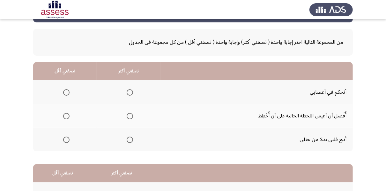
scroll to position [26, 0]
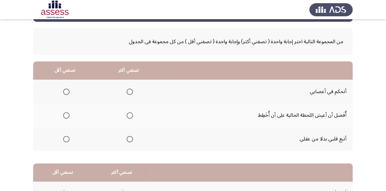
click at [125, 90] on label "Select an option" at bounding box center [128, 91] width 9 height 6
click at [127, 90] on input "Select an option" at bounding box center [130, 91] width 6 height 6
click at [65, 140] on span "Select an option" at bounding box center [66, 139] width 6 height 6
click at [65, 140] on input "Select an option" at bounding box center [66, 139] width 6 height 6
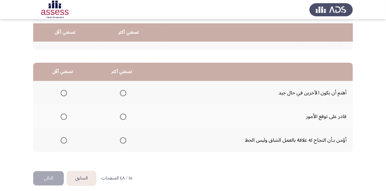
scroll to position [130, 0]
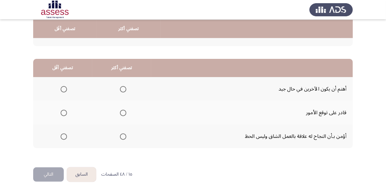
click at [122, 89] on span "Select an option" at bounding box center [123, 89] width 6 height 6
click at [122, 89] on input "Select an option" at bounding box center [123, 89] width 6 height 6
click at [66, 112] on span "Select an option" at bounding box center [64, 113] width 6 height 6
click at [66, 112] on input "Select an option" at bounding box center [64, 113] width 6 height 6
click at [57, 174] on button "التالي" at bounding box center [48, 174] width 31 height 14
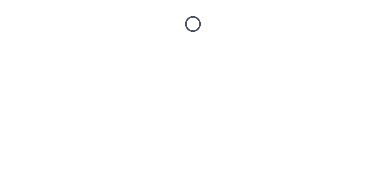
scroll to position [0, 0]
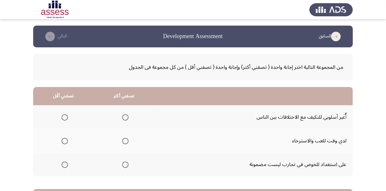
click at [124, 117] on span "Select an option" at bounding box center [125, 117] width 6 height 6
click at [124, 117] on input "Select an option" at bounding box center [125, 117] width 6 height 6
click at [66, 138] on span "Select an option" at bounding box center [65, 141] width 6 height 6
click at [66, 138] on input "Select an option" at bounding box center [65, 141] width 6 height 6
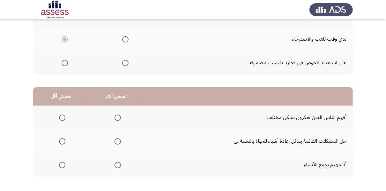
scroll to position [102, 0]
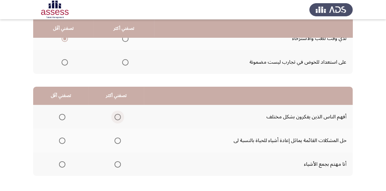
click at [118, 116] on span "Select an option" at bounding box center [118, 117] width 6 height 6
click at [118, 116] on input "Select an option" at bounding box center [118, 117] width 6 height 6
click at [61, 140] on span "Select an option" at bounding box center [62, 140] width 6 height 6
click at [61, 140] on input "Select an option" at bounding box center [62, 140] width 6 height 6
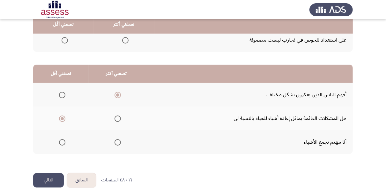
scroll to position [130, 0]
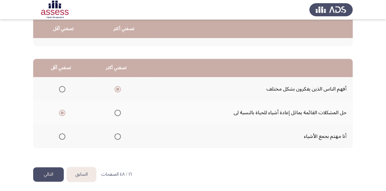
click at [48, 173] on button "التالي" at bounding box center [48, 174] width 31 height 14
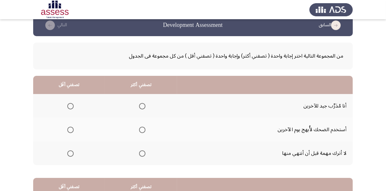
scroll to position [26, 0]
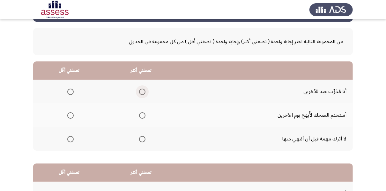
click at [145, 94] on span "Select an option" at bounding box center [142, 91] width 6 height 6
click at [145, 94] on input "Select an option" at bounding box center [142, 91] width 6 height 6
click at [72, 140] on span "Select an option" at bounding box center [70, 139] width 6 height 6
click at [72, 140] on input "Select an option" at bounding box center [70, 139] width 6 height 6
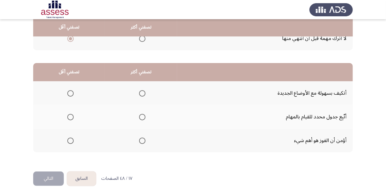
scroll to position [130, 0]
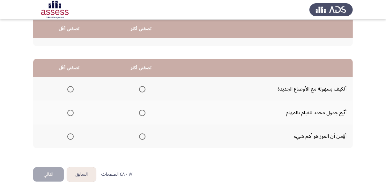
click at [143, 90] on span "Select an option" at bounding box center [142, 89] width 6 height 6
click at [143, 90] on input "Select an option" at bounding box center [142, 89] width 6 height 6
click at [67, 134] on span "Select an option" at bounding box center [70, 136] width 6 height 6
click at [67, 134] on input "Select an option" at bounding box center [70, 136] width 6 height 6
click at [54, 176] on button "التالي" at bounding box center [48, 174] width 31 height 14
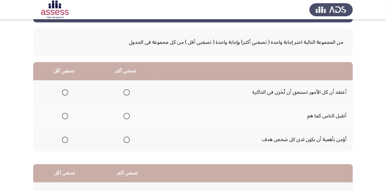
scroll to position [26, 0]
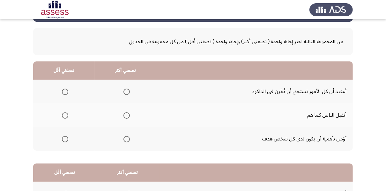
click at [63, 90] on span "Select an option" at bounding box center [65, 91] width 6 height 6
click at [63, 90] on input "Select an option" at bounding box center [65, 91] width 6 height 6
click at [127, 139] on span "Select an option" at bounding box center [127, 139] width 6 height 6
click at [127, 139] on input "Select an option" at bounding box center [127, 139] width 6 height 6
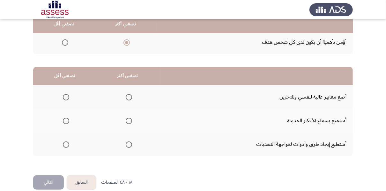
scroll to position [128, 0]
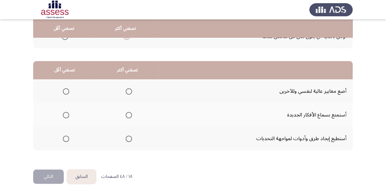
click at [127, 92] on span "Select an option" at bounding box center [129, 91] width 6 height 6
click at [127, 92] on input "Select an option" at bounding box center [129, 91] width 6 height 6
click at [64, 136] on span "Select an option" at bounding box center [66, 138] width 6 height 6
click at [64, 136] on input "Select an option" at bounding box center [66, 138] width 6 height 6
click at [44, 180] on button "التالي" at bounding box center [48, 176] width 31 height 14
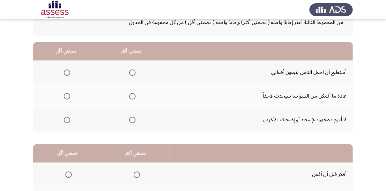
scroll to position [51, 0]
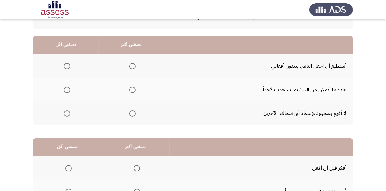
click at [129, 113] on span "Select an option" at bounding box center [132, 113] width 6 height 6
click at [129, 113] on input "Select an option" at bounding box center [132, 113] width 6 height 6
click at [66, 70] on mat-radio-group "Select an option" at bounding box center [65, 65] width 9 height 11
click at [68, 69] on span "Select an option" at bounding box center [67, 66] width 6 height 6
click at [68, 69] on input "Select an option" at bounding box center [67, 66] width 6 height 6
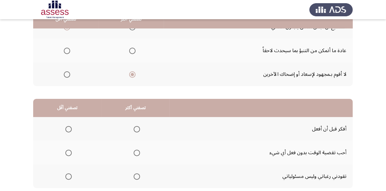
scroll to position [102, 0]
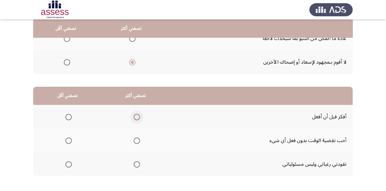
click at [134, 118] on span "Select an option" at bounding box center [137, 117] width 6 height 6
click at [134, 118] on input "Select an option" at bounding box center [137, 117] width 6 height 6
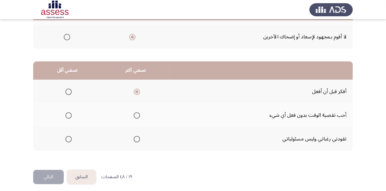
scroll to position [128, 0]
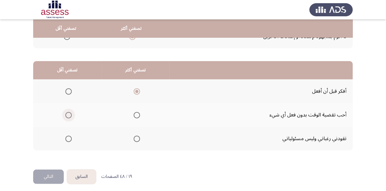
drag, startPoint x: 68, startPoint y: 114, endPoint x: 51, endPoint y: 190, distance: 78.5
click at [68, 114] on span "Select an option" at bounding box center [68, 115] width 6 height 6
click at [68, 114] on input "Select an option" at bounding box center [68, 115] width 6 height 6
click at [53, 176] on button "التالي" at bounding box center [48, 176] width 31 height 14
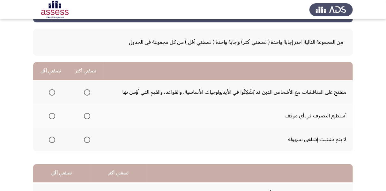
scroll to position [26, 0]
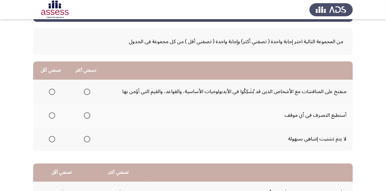
click at [88, 114] on span "Select an option" at bounding box center [87, 115] width 6 height 6
click at [88, 114] on input "Select an option" at bounding box center [87, 115] width 6 height 6
click at [48, 137] on label "Select an option" at bounding box center [50, 139] width 9 height 6
click at [49, 137] on input "Select an option" at bounding box center [52, 139] width 6 height 6
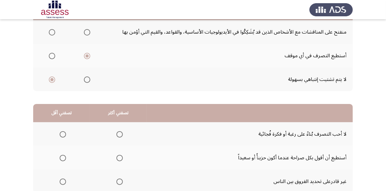
scroll to position [130, 0]
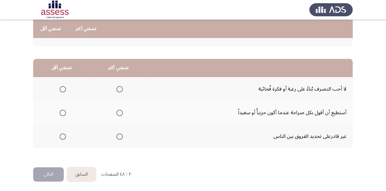
click at [119, 87] on span "Select an option" at bounding box center [120, 89] width 6 height 6
click at [119, 87] on input "Select an option" at bounding box center [120, 89] width 6 height 6
click at [66, 113] on th at bounding box center [61, 113] width 57 height 24
click at [63, 113] on span "Select an option" at bounding box center [63, 113] width 6 height 6
click at [63, 113] on input "Select an option" at bounding box center [63, 113] width 6 height 6
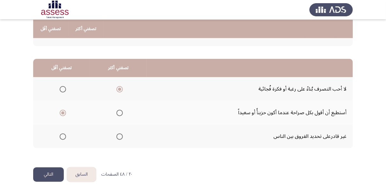
click at [55, 171] on button "التالي" at bounding box center [48, 174] width 31 height 14
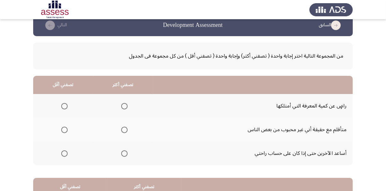
scroll to position [26, 0]
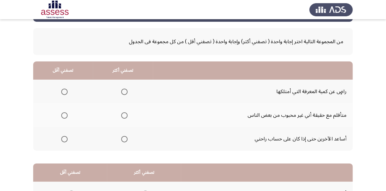
click at [67, 88] on span "Select an option" at bounding box center [64, 91] width 6 height 6
click at [67, 88] on input "Select an option" at bounding box center [64, 91] width 6 height 6
click at [126, 91] on span "Select an option" at bounding box center [124, 91] width 6 height 6
click at [126, 91] on input "Select an option" at bounding box center [124, 91] width 6 height 6
click at [67, 115] on span "Select an option" at bounding box center [64, 115] width 6 height 6
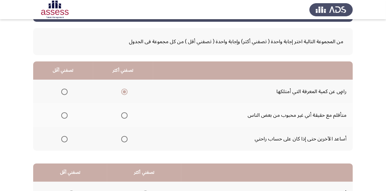
click at [67, 115] on input "Select an option" at bounding box center [64, 115] width 6 height 6
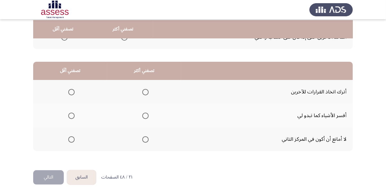
scroll to position [128, 0]
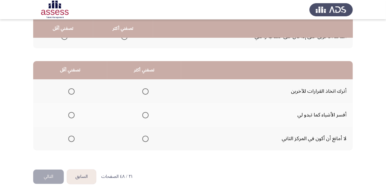
click at [145, 133] on mat-radio-group "Select an option" at bounding box center [144, 138] width 9 height 11
click at [142, 138] on label "Select an option" at bounding box center [144, 138] width 9 height 6
click at [142, 138] on input "Select an option" at bounding box center [145, 138] width 6 height 6
click at [66, 89] on label "Select an option" at bounding box center [70, 91] width 9 height 6
click at [68, 89] on input "Select an option" at bounding box center [71, 91] width 6 height 6
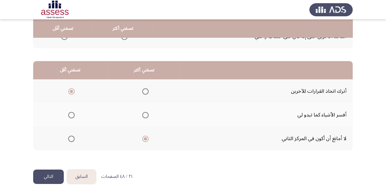
click at [57, 178] on button "التالي" at bounding box center [48, 176] width 31 height 14
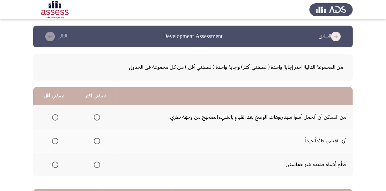
click at [97, 119] on span "Select an option" at bounding box center [97, 117] width 6 height 6
click at [97, 119] on input "Select an option" at bounding box center [97, 117] width 6 height 6
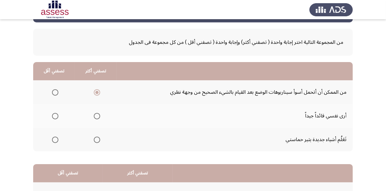
scroll to position [26, 0]
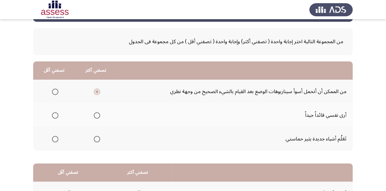
click at [54, 137] on span "Select an option" at bounding box center [55, 139] width 6 height 6
click at [54, 137] on input "Select an option" at bounding box center [55, 139] width 6 height 6
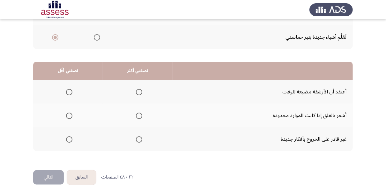
scroll to position [128, 0]
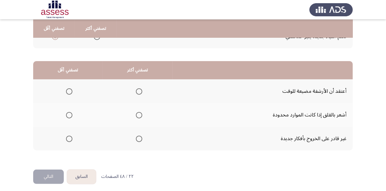
click at [67, 138] on span "Select an option" at bounding box center [69, 138] width 6 height 6
click at [67, 138] on input "Select an option" at bounding box center [69, 138] width 6 height 6
click at [141, 121] on th at bounding box center [138, 115] width 70 height 24
click at [141, 117] on mat-radio-group "Select an option" at bounding box center [138, 114] width 9 height 11
click at [139, 116] on span "Select an option" at bounding box center [139, 115] width 6 height 6
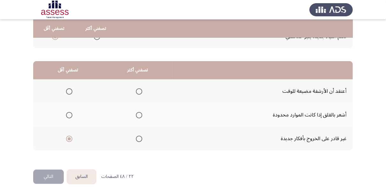
click at [139, 116] on input "Select an option" at bounding box center [139, 115] width 6 height 6
click at [59, 171] on button "التالي" at bounding box center [48, 176] width 31 height 14
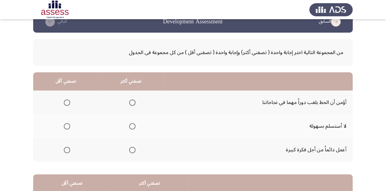
scroll to position [26, 0]
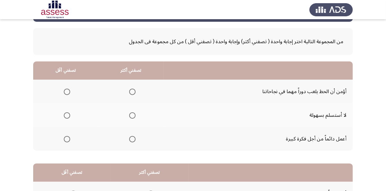
click at [131, 116] on span "Select an option" at bounding box center [132, 115] width 6 height 6
click at [131, 116] on input "Select an option" at bounding box center [132, 115] width 6 height 6
click at [71, 91] on th at bounding box center [65, 92] width 65 height 24
click at [58, 97] on th at bounding box center [65, 92] width 65 height 24
click at [62, 94] on label "Select an option" at bounding box center [65, 91] width 9 height 6
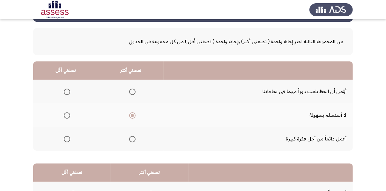
click at [64, 94] on input "Select an option" at bounding box center [67, 91] width 6 height 6
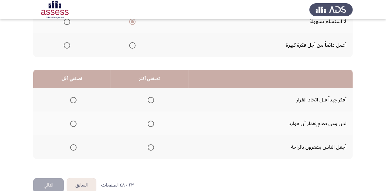
scroll to position [130, 0]
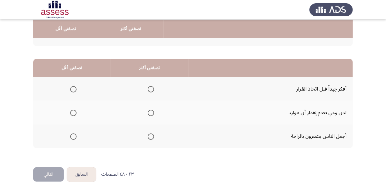
click at [149, 90] on span "Select an option" at bounding box center [151, 89] width 6 height 6
click at [149, 90] on input "Select an option" at bounding box center [151, 89] width 6 height 6
click at [73, 118] on th at bounding box center [72, 113] width 78 height 24
click at [73, 107] on mat-radio-group "Select an option" at bounding box center [72, 112] width 9 height 11
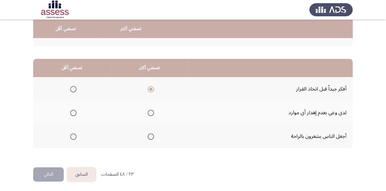
click at [75, 134] on span "Select an option" at bounding box center [73, 136] width 6 height 6
click at [75, 134] on input "Select an option" at bounding box center [73, 136] width 6 height 6
click at [51, 171] on button "التالي" at bounding box center [48, 174] width 31 height 14
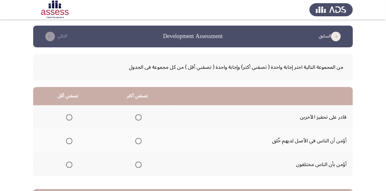
click at [139, 116] on span "Select an option" at bounding box center [138, 117] width 6 height 6
click at [139, 116] on input "Select an option" at bounding box center [138, 117] width 6 height 6
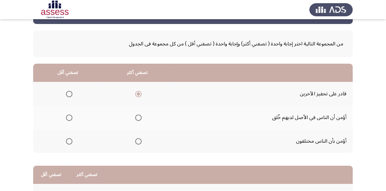
scroll to position [26, 0]
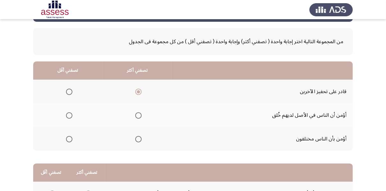
click at [72, 140] on span "Select an option" at bounding box center [69, 139] width 6 height 6
click at [72, 140] on input "Select an option" at bounding box center [69, 139] width 6 height 6
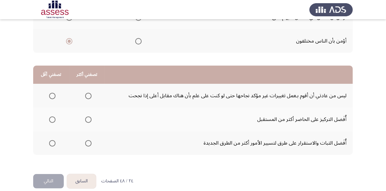
scroll to position [128, 0]
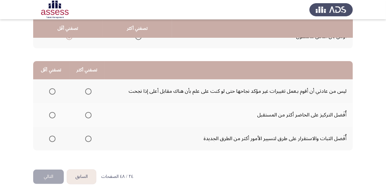
click at [87, 112] on span "Select an option" at bounding box center [88, 115] width 6 height 6
click at [87, 112] on input "Select an option" at bounding box center [88, 115] width 6 height 6
click at [51, 91] on span "Select an option" at bounding box center [52, 91] width 6 height 6
click at [51, 91] on input "Select an option" at bounding box center [52, 91] width 6 height 6
click at [48, 174] on button "التالي" at bounding box center [48, 176] width 31 height 14
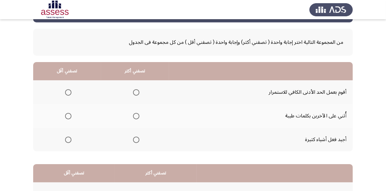
scroll to position [26, 0]
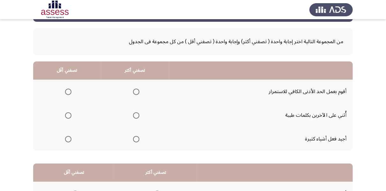
click at [136, 117] on span "Select an option" at bounding box center [136, 115] width 6 height 6
click at [136, 117] on input "Select an option" at bounding box center [136, 115] width 6 height 6
click at [69, 90] on span "Select an option" at bounding box center [68, 91] width 6 height 6
click at [69, 90] on input "Select an option" at bounding box center [68, 91] width 6 height 6
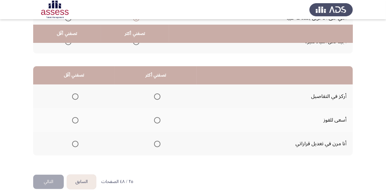
scroll to position [128, 0]
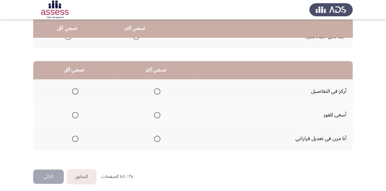
click at [154, 112] on span "Select an option" at bounding box center [157, 115] width 6 height 6
click at [154, 112] on input "Select an option" at bounding box center [157, 115] width 6 height 6
click at [76, 92] on span "Select an option" at bounding box center [75, 91] width 6 height 6
click at [76, 92] on input "Select an option" at bounding box center [75, 91] width 6 height 6
click at [53, 175] on button "التالي" at bounding box center [48, 176] width 31 height 14
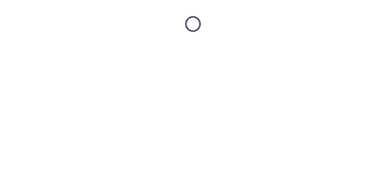
scroll to position [0, 0]
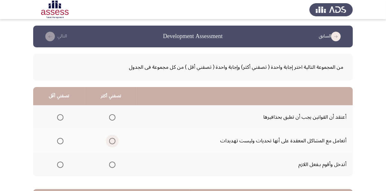
click at [113, 139] on span "Select an option" at bounding box center [112, 141] width 6 height 6
click at [113, 139] on input "Select an option" at bounding box center [112, 141] width 6 height 6
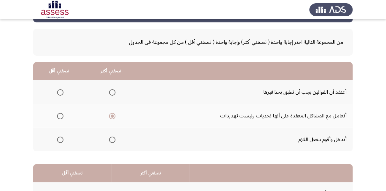
scroll to position [26, 0]
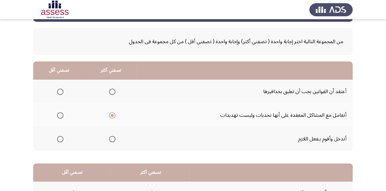
click at [63, 96] on mat-radio-group "Select an option" at bounding box center [59, 91] width 9 height 11
click at [61, 92] on span "Select an option" at bounding box center [60, 91] width 6 height 6
click at [61, 92] on input "Select an option" at bounding box center [60, 91] width 6 height 6
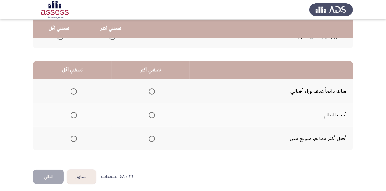
click at [150, 91] on span "Select an option" at bounding box center [152, 91] width 6 height 6
click at [150, 91] on input "Select an option" at bounding box center [152, 91] width 6 height 6
click at [150, 115] on span "Select an option" at bounding box center [152, 115] width 6 height 6
click at [150, 115] on input "Select an option" at bounding box center [152, 115] width 6 height 6
click at [73, 88] on span "Select an option" at bounding box center [74, 91] width 6 height 6
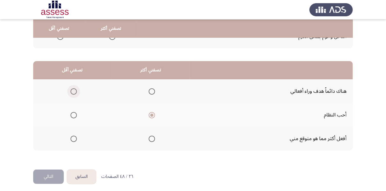
click at [73, 88] on input "Select an option" at bounding box center [74, 91] width 6 height 6
click at [73, 135] on span "Select an option" at bounding box center [74, 138] width 6 height 6
click at [73, 135] on input "Select an option" at bounding box center [74, 138] width 6 height 6
click at [57, 172] on button "التالي" at bounding box center [48, 176] width 31 height 14
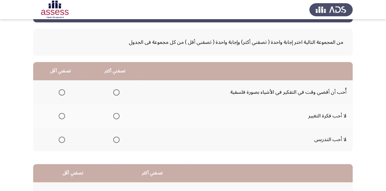
scroll to position [26, 0]
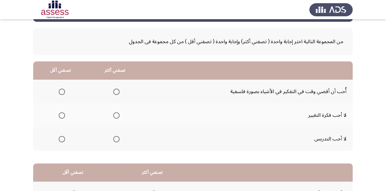
click at [116, 92] on span "Select an option" at bounding box center [116, 91] width 6 height 6
click at [116, 92] on input "Select an option" at bounding box center [116, 91] width 6 height 6
click at [66, 115] on th at bounding box center [60, 115] width 55 height 24
click at [64, 115] on span "Select an option" at bounding box center [62, 115] width 6 height 6
click at [64, 115] on input "Select an option" at bounding box center [62, 115] width 6 height 6
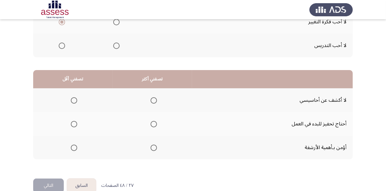
scroll to position [128, 0]
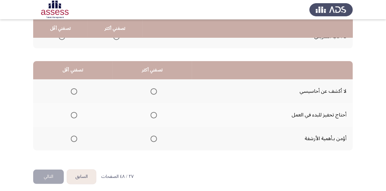
click at [73, 90] on span "Select an option" at bounding box center [74, 91] width 6 height 6
click at [73, 90] on input "Select an option" at bounding box center [74, 91] width 6 height 6
click at [151, 112] on span "Select an option" at bounding box center [154, 115] width 6 height 6
click at [151, 112] on input "Select an option" at bounding box center [154, 115] width 6 height 6
click at [60, 172] on button "التالي" at bounding box center [48, 176] width 31 height 14
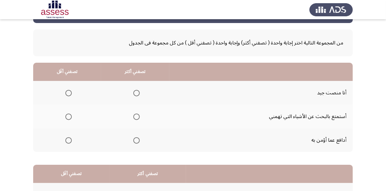
scroll to position [26, 0]
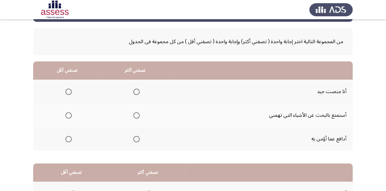
click at [135, 113] on span "Select an option" at bounding box center [137, 115] width 6 height 6
click at [135, 113] on input "Select an option" at bounding box center [137, 115] width 6 height 6
click at [71, 141] on mat-radio-group "Select an option" at bounding box center [67, 138] width 9 height 11
click at [71, 140] on span "Select an option" at bounding box center [68, 139] width 6 height 6
click at [71, 140] on input "Select an option" at bounding box center [68, 139] width 6 height 6
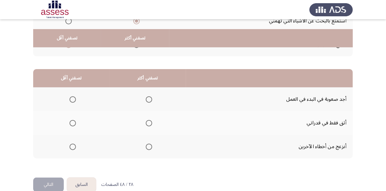
scroll to position [130, 0]
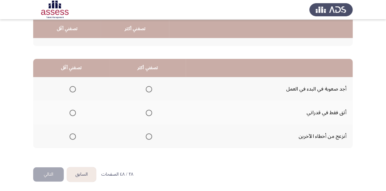
click at [146, 112] on span "Select an option" at bounding box center [149, 113] width 6 height 6
click at [146, 112] on input "Select an option" at bounding box center [149, 113] width 6 height 6
click at [67, 91] on label "Select an option" at bounding box center [71, 89] width 9 height 6
click at [70, 91] on input "Select an option" at bounding box center [73, 89] width 6 height 6
click at [52, 170] on button "التالي" at bounding box center [48, 174] width 31 height 14
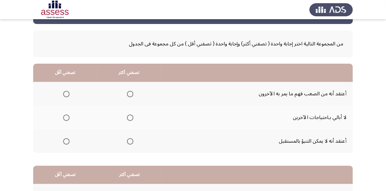
scroll to position [26, 0]
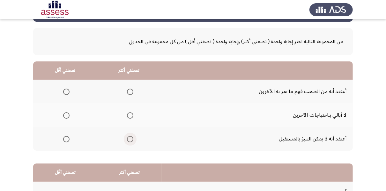
click at [133, 137] on span "Select an option" at bounding box center [130, 139] width 6 height 6
click at [133, 137] on input "Select an option" at bounding box center [130, 139] width 6 height 6
click at [64, 115] on span "Select an option" at bounding box center [66, 115] width 6 height 6
click at [64, 115] on input "Select an option" at bounding box center [66, 115] width 6 height 6
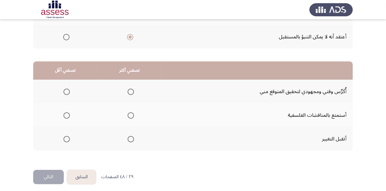
scroll to position [128, 0]
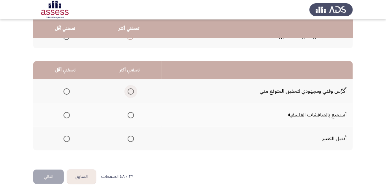
click at [127, 92] on label "Select an option" at bounding box center [129, 91] width 9 height 6
click at [128, 92] on input "Select an option" at bounding box center [131, 91] width 6 height 6
click at [67, 117] on span "Select an option" at bounding box center [67, 115] width 6 height 6
click at [67, 117] on input "Select an option" at bounding box center [67, 115] width 6 height 6
click at [56, 175] on button "التالي" at bounding box center [48, 176] width 31 height 14
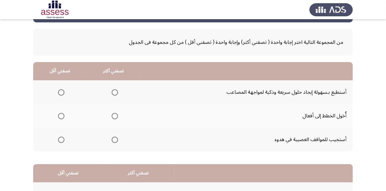
scroll to position [26, 0]
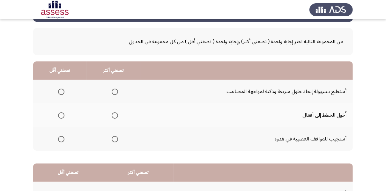
click at [112, 116] on span "Select an option" at bounding box center [115, 115] width 6 height 6
click at [112, 116] on input "Select an option" at bounding box center [115, 115] width 6 height 6
click at [61, 93] on span "Select an option" at bounding box center [61, 91] width 6 height 6
click at [61, 93] on input "Select an option" at bounding box center [61, 91] width 6 height 6
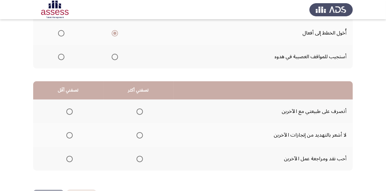
scroll to position [128, 0]
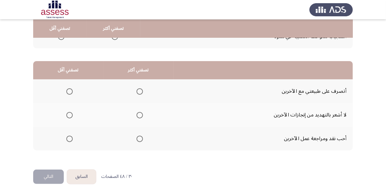
click at [139, 91] on span "Select an option" at bounding box center [140, 91] width 6 height 6
click at [139, 91] on input "Select an option" at bounding box center [140, 91] width 6 height 6
click at [72, 112] on span "Select an option" at bounding box center [69, 115] width 6 height 6
click at [72, 112] on input "Select an option" at bounding box center [69, 115] width 6 height 6
click at [57, 170] on button "التالي" at bounding box center [48, 176] width 31 height 14
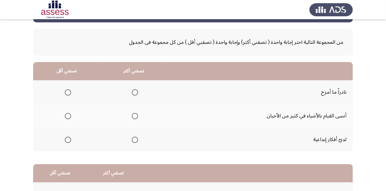
scroll to position [26, 0]
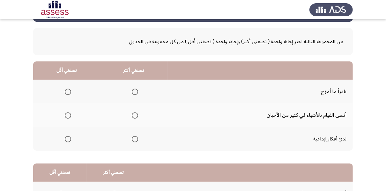
click at [71, 92] on span "Select an option" at bounding box center [68, 91] width 6 height 6
click at [71, 92] on input "Select an option" at bounding box center [68, 91] width 6 height 6
click at [133, 114] on span "Select an option" at bounding box center [135, 115] width 6 height 6
click at [133, 114] on input "Select an option" at bounding box center [135, 115] width 6 height 6
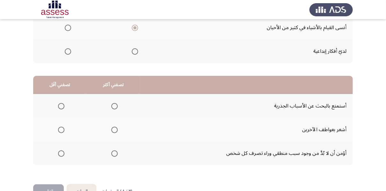
scroll to position [128, 0]
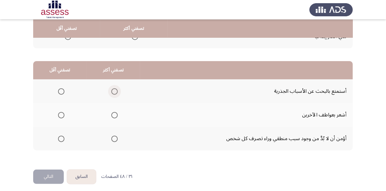
click at [115, 90] on span "Select an option" at bounding box center [114, 91] width 6 height 6
click at [115, 90] on input "Select an option" at bounding box center [114, 91] width 6 height 6
click at [62, 115] on span "Select an option" at bounding box center [61, 115] width 6 height 6
click at [62, 115] on input "Select an option" at bounding box center [61, 115] width 6 height 6
click at [50, 173] on button "التالي" at bounding box center [48, 176] width 31 height 14
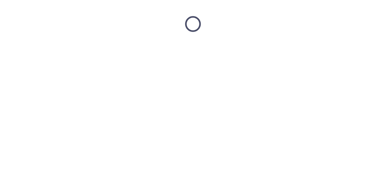
scroll to position [0, 0]
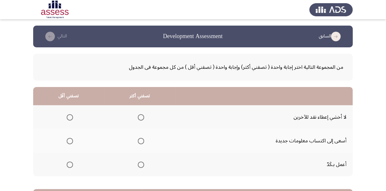
click at [140, 138] on span "Select an option" at bounding box center [141, 141] width 6 height 6
click at [140, 138] on input "Select an option" at bounding box center [141, 141] width 6 height 6
click at [66, 121] on mat-radio-group "Select an option" at bounding box center [68, 116] width 9 height 11
click at [67, 120] on span "Select an option" at bounding box center [70, 117] width 6 height 6
click at [67, 120] on input "Select an option" at bounding box center [70, 117] width 6 height 6
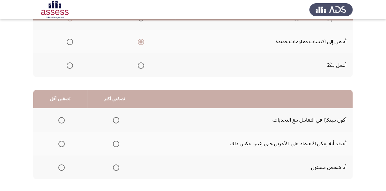
scroll to position [102, 0]
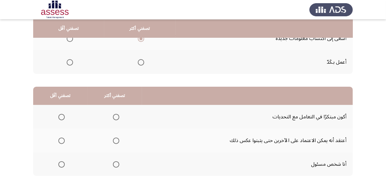
click at [115, 116] on span "Select an option" at bounding box center [116, 117] width 6 height 6
click at [115, 116] on input "Select an option" at bounding box center [116, 117] width 6 height 6
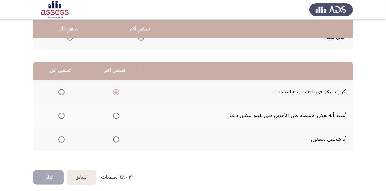
scroll to position [128, 0]
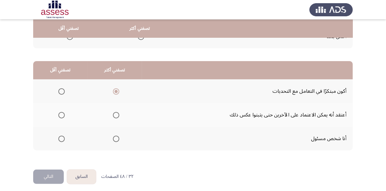
click at [62, 117] on mat-radio-group "Select an option" at bounding box center [60, 114] width 9 height 11
click at [45, 173] on button "التالي" at bounding box center [48, 176] width 31 height 14
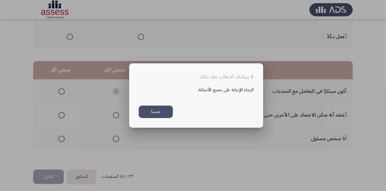
click at [159, 115] on button "حسنا" at bounding box center [156, 111] width 34 height 12
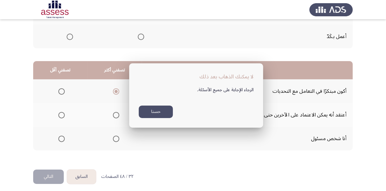
scroll to position [128, 0]
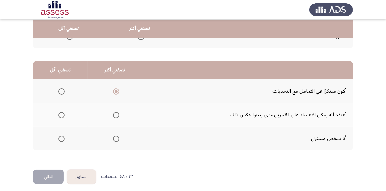
drag, startPoint x: 70, startPoint y: 113, endPoint x: 65, endPoint y: 113, distance: 5.1
click at [66, 113] on th at bounding box center [60, 115] width 55 height 24
click at [64, 113] on span "Select an option" at bounding box center [61, 115] width 6 height 6
click at [64, 113] on input "Select an option" at bounding box center [61, 115] width 6 height 6
click at [49, 175] on button "التالي" at bounding box center [48, 176] width 31 height 14
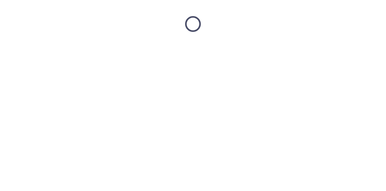
scroll to position [0, 0]
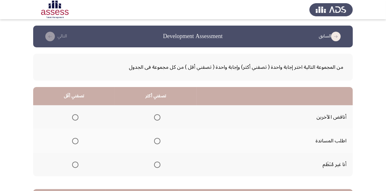
click at [154, 139] on span "Select an option" at bounding box center [157, 141] width 6 height 6
click at [154, 139] on input "Select an option" at bounding box center [157, 141] width 6 height 6
click at [79, 119] on th at bounding box center [74, 117] width 82 height 24
click at [78, 119] on span "Select an option" at bounding box center [75, 117] width 6 height 6
click at [78, 119] on input "Select an option" at bounding box center [75, 117] width 6 height 6
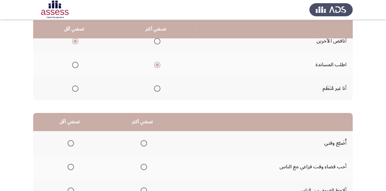
scroll to position [77, 0]
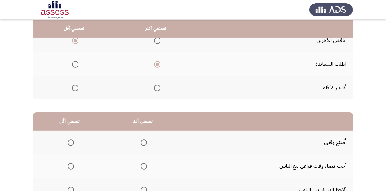
click at [70, 141] on span "Select an option" at bounding box center [71, 142] width 6 height 6
click at [70, 141] on input "Select an option" at bounding box center [71, 142] width 6 height 6
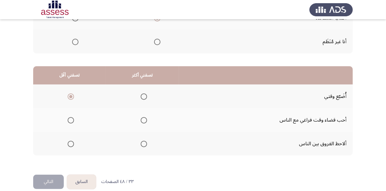
scroll to position [128, 0]
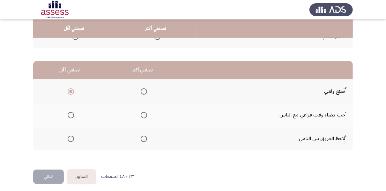
click at [143, 138] on span "Select an option" at bounding box center [144, 138] width 6 height 6
click at [143, 138] on input "Select an option" at bounding box center [144, 138] width 6 height 6
click at [52, 174] on button "التالي" at bounding box center [48, 176] width 31 height 14
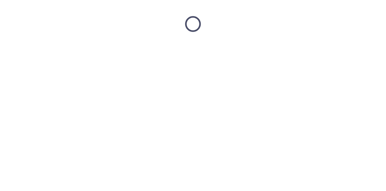
scroll to position [0, 0]
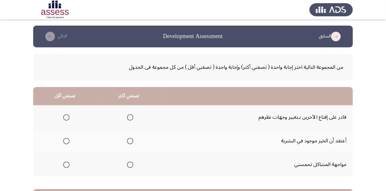
click at [131, 118] on span "Select an option" at bounding box center [130, 117] width 6 height 6
click at [131, 118] on input "Select an option" at bounding box center [130, 117] width 6 height 6
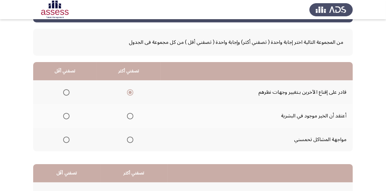
scroll to position [26, 0]
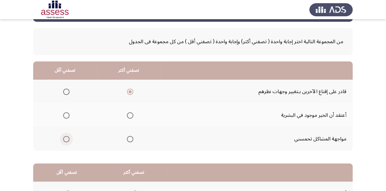
click at [63, 136] on span "Select an option" at bounding box center [66, 139] width 6 height 6
click at [63, 136] on input "Select an option" at bounding box center [66, 139] width 6 height 6
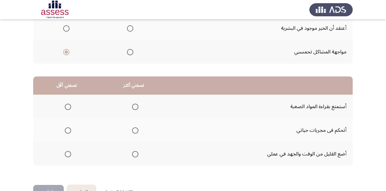
scroll to position [128, 0]
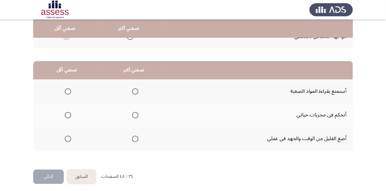
click at [135, 88] on span "Select an option" at bounding box center [135, 91] width 6 height 6
click at [135, 88] on input "Select an option" at bounding box center [135, 91] width 6 height 6
click at [68, 137] on span "Select an option" at bounding box center [68, 138] width 6 height 6
click at [68, 137] on input "Select an option" at bounding box center [68, 138] width 6 height 6
click at [56, 166] on div "من المجموعة التالية اختر إجابة واحدة ( تصفني أكثر) وإجابة واحدة ( تصفني أقل ) م…" at bounding box center [193, 45] width 320 height 250
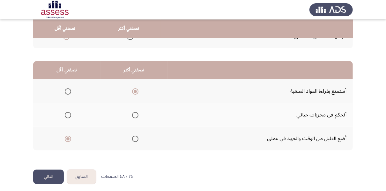
click at [54, 170] on button "التالي" at bounding box center [48, 176] width 31 height 14
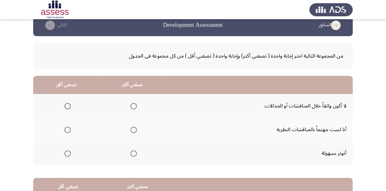
scroll to position [26, 0]
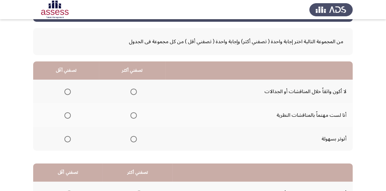
click at [69, 116] on span "Select an option" at bounding box center [68, 115] width 6 height 6
click at [69, 116] on input "Select an option" at bounding box center [68, 115] width 6 height 6
click at [133, 114] on span "Select an option" at bounding box center [134, 115] width 6 height 6
click at [133, 114] on input "Select an option" at bounding box center [134, 115] width 6 height 6
click at [66, 141] on span "Select an option" at bounding box center [68, 139] width 6 height 6
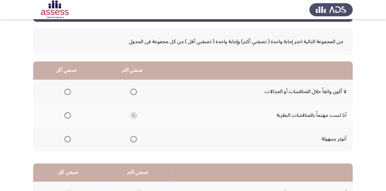
click at [66, 141] on input "Select an option" at bounding box center [68, 139] width 6 height 6
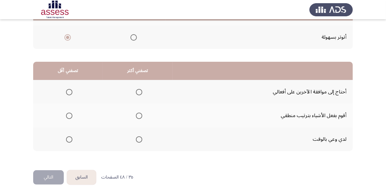
scroll to position [128, 0]
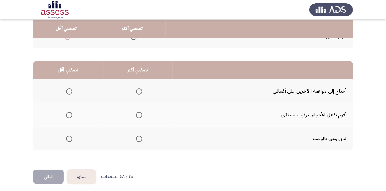
click at [140, 113] on span "Select an option" at bounding box center [139, 115] width 6 height 6
click at [140, 113] on input "Select an option" at bounding box center [139, 115] width 6 height 6
click at [69, 88] on span "Select an option" at bounding box center [69, 91] width 6 height 6
click at [69, 88] on input "Select an option" at bounding box center [69, 91] width 6 height 6
drag, startPoint x: 54, startPoint y: 180, endPoint x: 55, endPoint y: 177, distance: 4.0
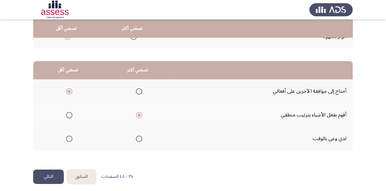
click at [54, 181] on button "التالي" at bounding box center [48, 176] width 31 height 14
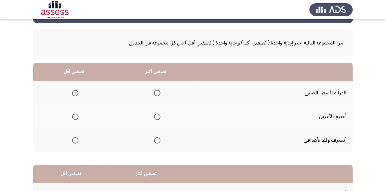
scroll to position [26, 0]
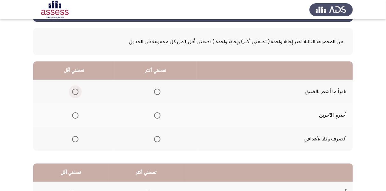
click at [77, 94] on span "Select an option" at bounding box center [75, 91] width 6 height 6
click at [77, 94] on input "Select an option" at bounding box center [75, 91] width 6 height 6
click at [154, 115] on span "Select an option" at bounding box center [157, 115] width 6 height 6
click at [154, 115] on input "Select an option" at bounding box center [157, 115] width 6 height 6
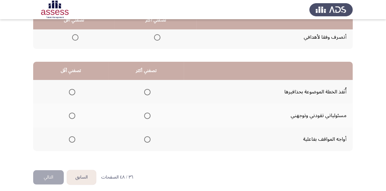
scroll to position [128, 0]
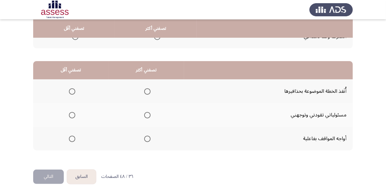
click at [146, 93] on span "Select an option" at bounding box center [147, 91] width 6 height 6
click at [146, 93] on input "Select an option" at bounding box center [147, 91] width 6 height 6
click at [72, 138] on span "Select an option" at bounding box center [72, 138] width 6 height 6
click at [72, 138] on input "Select an option" at bounding box center [72, 138] width 6 height 6
click at [56, 166] on div "من المجموعة التالية اختر إجابة واحدة ( تصفني أكثر) وإجابة واحدة ( تصفني أقل ) م…" at bounding box center [193, 45] width 320 height 250
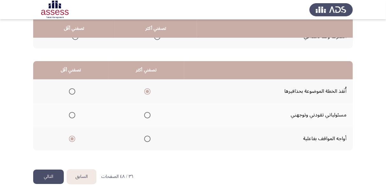
click at [52, 170] on button "التالي" at bounding box center [48, 176] width 31 height 14
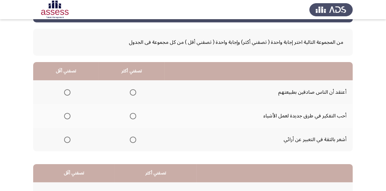
scroll to position [26, 0]
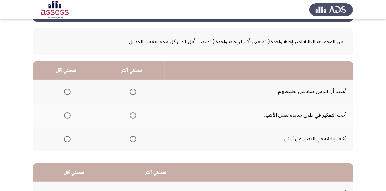
click at [131, 114] on span "Select an option" at bounding box center [133, 115] width 6 height 6
click at [131, 114] on input "Select an option" at bounding box center [133, 115] width 6 height 6
click at [68, 95] on mat-radio-group "Select an option" at bounding box center [66, 91] width 9 height 11
click at [67, 93] on span "Select an option" at bounding box center [67, 91] width 6 height 6
click at [67, 93] on input "Select an option" at bounding box center [67, 91] width 6 height 6
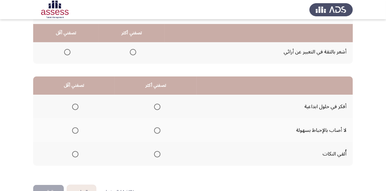
scroll to position [130, 0]
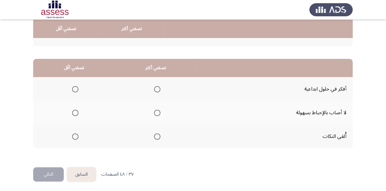
click at [157, 89] on span "Select an option" at bounding box center [157, 89] width 6 height 6
click at [157, 89] on input "Select an option" at bounding box center [157, 89] width 6 height 6
drag, startPoint x: 74, startPoint y: 135, endPoint x: 58, endPoint y: 158, distance: 28.3
click at [74, 135] on span "Select an option" at bounding box center [75, 136] width 6 height 6
click at [74, 135] on input "Select an option" at bounding box center [75, 136] width 6 height 6
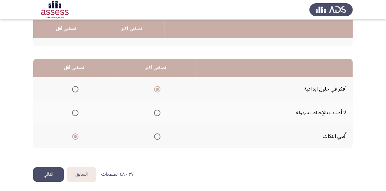
click at [55, 164] on div "من المجموعة التالية اختر إجابة واحدة ( تصفني أكثر) وإجابة واحدة ( تصفني أقل ) م…" at bounding box center [193, 42] width 320 height 250
click at [51, 172] on button "التالي" at bounding box center [48, 174] width 31 height 14
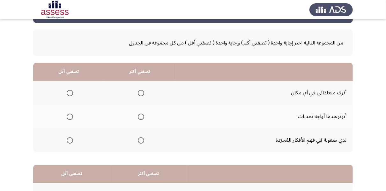
scroll to position [26, 0]
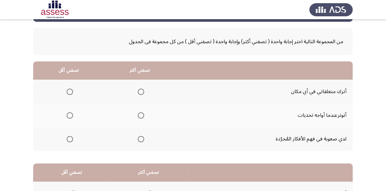
click at [72, 115] on span "Select an option" at bounding box center [70, 115] width 6 height 6
click at [72, 115] on input "Select an option" at bounding box center [70, 115] width 6 height 6
click at [138, 137] on span "Select an option" at bounding box center [141, 139] width 6 height 6
click at [138, 137] on input "Select an option" at bounding box center [141, 139] width 6 height 6
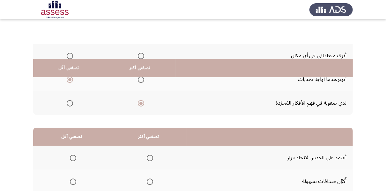
scroll to position [102, 0]
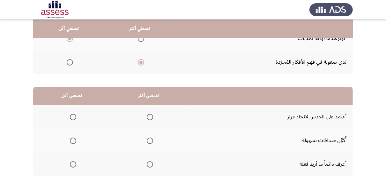
click at [149, 164] on span "Select an option" at bounding box center [150, 164] width 6 height 6
click at [149, 164] on input "Select an option" at bounding box center [150, 164] width 6 height 6
click at [76, 115] on th at bounding box center [71, 117] width 77 height 24
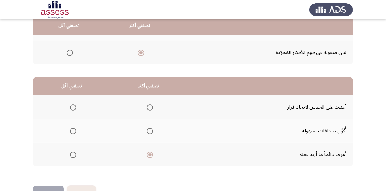
scroll to position [130, 0]
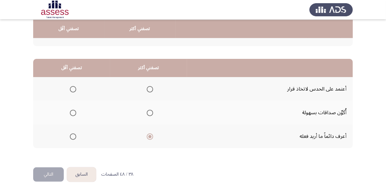
click at [72, 88] on span "Select an option" at bounding box center [73, 89] width 6 height 6
click at [72, 88] on input "Select an option" at bounding box center [73, 89] width 6 height 6
click at [53, 169] on button "التالي" at bounding box center [48, 174] width 31 height 14
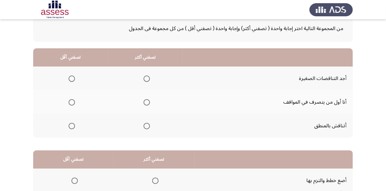
scroll to position [51, 0]
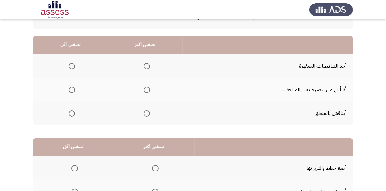
click at [144, 114] on span "Select an option" at bounding box center [147, 113] width 6 height 6
click at [144, 114] on input "Select an option" at bounding box center [147, 113] width 6 height 6
click at [74, 67] on span "Select an option" at bounding box center [72, 66] width 6 height 6
click at [74, 67] on input "Select an option" at bounding box center [72, 66] width 6 height 6
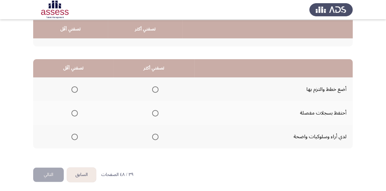
scroll to position [130, 0]
click at [152, 89] on span "Select an option" at bounding box center [155, 89] width 6 height 6
click at [152, 89] on input "Select an option" at bounding box center [155, 89] width 6 height 6
click at [76, 112] on span "Select an option" at bounding box center [75, 113] width 6 height 6
click at [76, 112] on input "Select an option" at bounding box center [75, 113] width 6 height 6
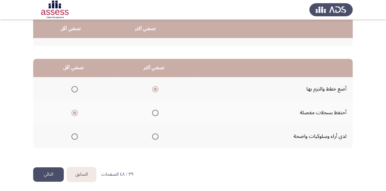
click at [58, 167] on button "التالي" at bounding box center [48, 174] width 31 height 14
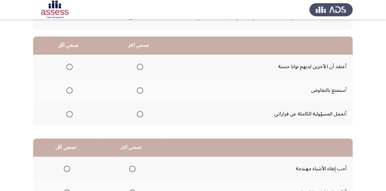
scroll to position [51, 0]
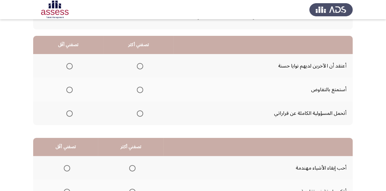
click at [139, 111] on span "Select an option" at bounding box center [140, 113] width 6 height 6
click at [139, 111] on input "Select an option" at bounding box center [140, 113] width 6 height 6
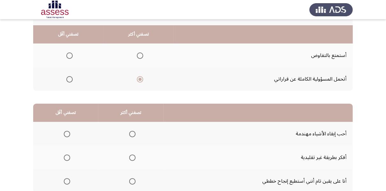
scroll to position [77, 0]
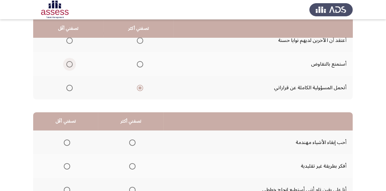
click at [70, 66] on span "Select an option" at bounding box center [69, 64] width 6 height 6
click at [70, 66] on input "Select an option" at bounding box center [69, 64] width 6 height 6
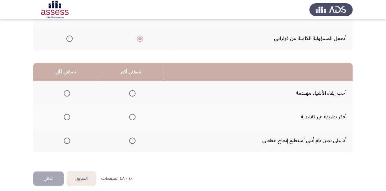
scroll to position [128, 0]
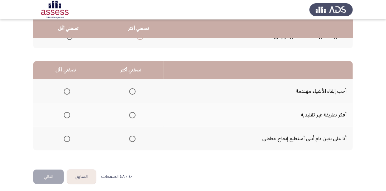
click at [133, 92] on span "Select an option" at bounding box center [132, 91] width 6 height 6
click at [133, 92] on input "Select an option" at bounding box center [132, 91] width 6 height 6
click at [69, 114] on span "Select an option" at bounding box center [67, 115] width 6 height 6
click at [69, 114] on input "Select an option" at bounding box center [67, 115] width 6 height 6
click at [49, 169] on button "التالي" at bounding box center [48, 176] width 31 height 14
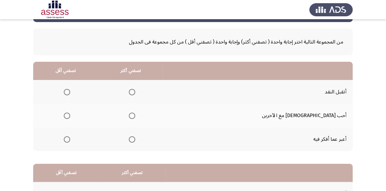
scroll to position [26, 0]
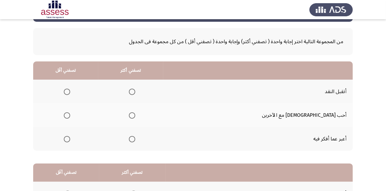
click at [135, 114] on span "Select an option" at bounding box center [132, 115] width 6 height 6
click at [135, 114] on input "Select an option" at bounding box center [132, 115] width 6 height 6
click at [70, 90] on span "Select an option" at bounding box center [67, 91] width 6 height 6
click at [70, 90] on input "Select an option" at bounding box center [67, 91] width 6 height 6
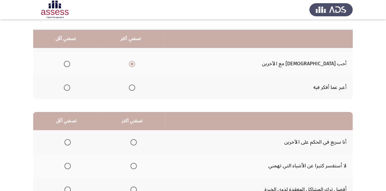
scroll to position [77, 0]
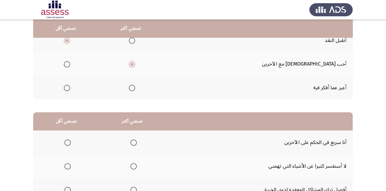
click at [70, 87] on span "Select an option" at bounding box center [67, 88] width 6 height 6
click at [70, 87] on input "Select an option" at bounding box center [67, 88] width 6 height 6
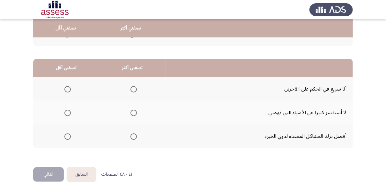
scroll to position [130, 0]
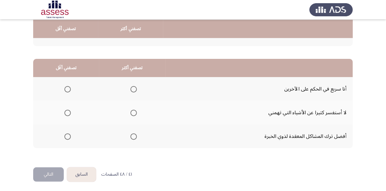
click at [134, 134] on span "Select an option" at bounding box center [134, 136] width 6 height 6
click at [134, 134] on input "Select an option" at bounding box center [134, 136] width 6 height 6
click at [70, 111] on span "Select an option" at bounding box center [68, 113] width 6 height 6
click at [70, 111] on input "Select an option" at bounding box center [68, 113] width 6 height 6
click at [57, 167] on button "التالي" at bounding box center [48, 174] width 31 height 14
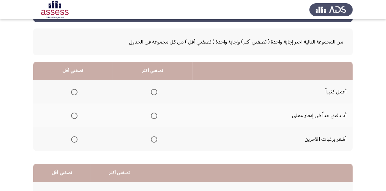
scroll to position [26, 0]
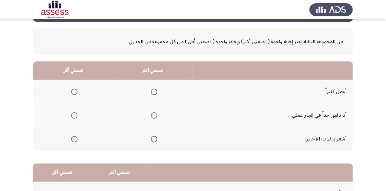
click at [154, 114] on span "Select an option" at bounding box center [154, 115] width 6 height 6
click at [154, 114] on input "Select an option" at bounding box center [154, 115] width 6 height 6
click at [73, 136] on span "Select an option" at bounding box center [74, 139] width 6 height 6
click at [73, 136] on input "Select an option" at bounding box center [74, 139] width 6 height 6
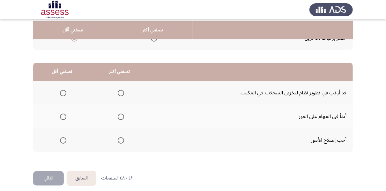
scroll to position [128, 0]
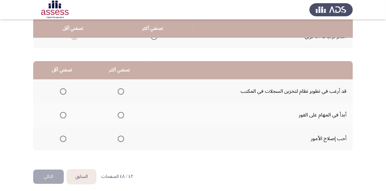
click at [119, 116] on span "Select an option" at bounding box center [121, 115] width 6 height 6
click at [119, 116] on input "Select an option" at bounding box center [121, 115] width 6 height 6
click at [66, 90] on span "Select an option" at bounding box center [63, 91] width 6 height 6
click at [66, 90] on input "Select an option" at bounding box center [63, 91] width 6 height 6
click at [56, 171] on button "التالي" at bounding box center [48, 176] width 31 height 14
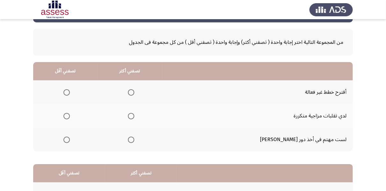
scroll to position [26, 0]
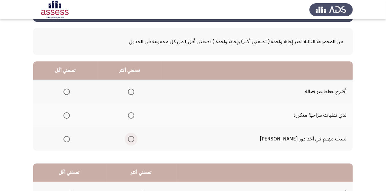
click at [134, 137] on span "Select an option" at bounding box center [131, 139] width 6 height 6
click at [134, 137] on input "Select an option" at bounding box center [131, 139] width 6 height 6
click at [75, 90] on th at bounding box center [65, 92] width 65 height 24
click at [70, 91] on span "Select an option" at bounding box center [67, 91] width 6 height 6
click at [70, 91] on input "Select an option" at bounding box center [67, 91] width 6 height 6
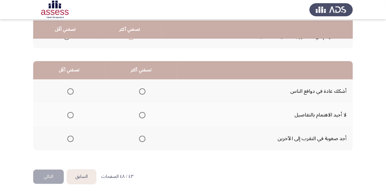
scroll to position [130, 0]
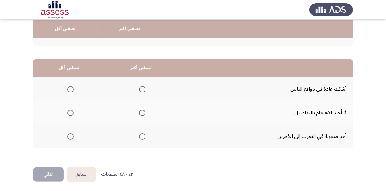
click at [145, 113] on th at bounding box center [141, 113] width 72 height 24
click at [143, 115] on mat-radio-group "Select an option" at bounding box center [141, 112] width 9 height 11
click at [143, 110] on span "Select an option" at bounding box center [142, 113] width 6 height 6
click at [143, 110] on input "Select an option" at bounding box center [142, 113] width 6 height 6
click at [72, 88] on span "Select an option" at bounding box center [70, 89] width 6 height 6
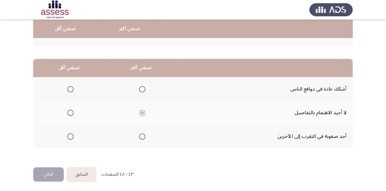
click at [72, 88] on input "Select an option" at bounding box center [70, 89] width 6 height 6
click at [58, 175] on button "التالي" at bounding box center [48, 174] width 31 height 14
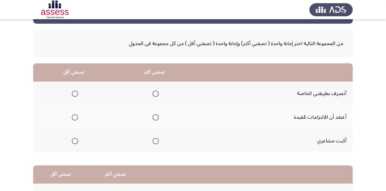
scroll to position [26, 0]
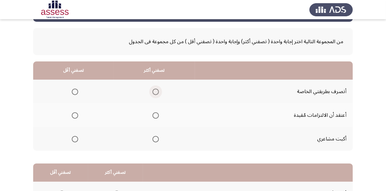
click at [159, 90] on span "Select an option" at bounding box center [156, 91] width 6 height 6
click at [159, 90] on input "Select an option" at bounding box center [156, 91] width 6 height 6
click at [78, 139] on span "Select an option" at bounding box center [75, 139] width 6 height 6
click at [78, 139] on input "Select an option" at bounding box center [75, 139] width 6 height 6
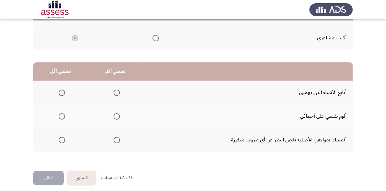
scroll to position [130, 0]
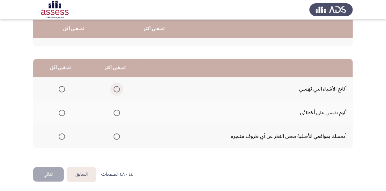
click at [118, 89] on span "Select an option" at bounding box center [117, 89] width 6 height 6
click at [118, 89] on input "Select an option" at bounding box center [117, 89] width 6 height 6
click at [56, 112] on th at bounding box center [60, 113] width 55 height 24
click at [65, 111] on span "Select an option" at bounding box center [62, 113] width 6 height 6
click at [65, 111] on input "Select an option" at bounding box center [62, 113] width 6 height 6
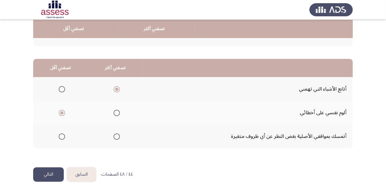
click at [49, 161] on div "من المجموعة التالية اختر إجابة واحدة ( تصفني أكثر) وإجابة واحدة ( تصفني أقل ) م…" at bounding box center [193, 42] width 320 height 250
click at [49, 167] on button "التالي" at bounding box center [48, 174] width 31 height 14
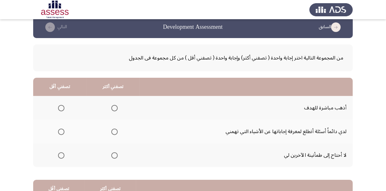
scroll to position [26, 0]
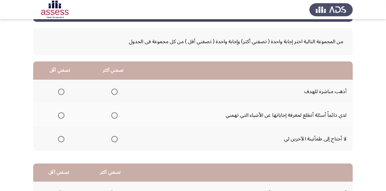
click at [117, 90] on span "Select an option" at bounding box center [114, 91] width 6 height 6
click at [117, 90] on input "Select an option" at bounding box center [114, 91] width 6 height 6
click at [59, 137] on span "Select an option" at bounding box center [61, 139] width 6 height 6
click at [59, 137] on input "Select an option" at bounding box center [61, 139] width 6 height 6
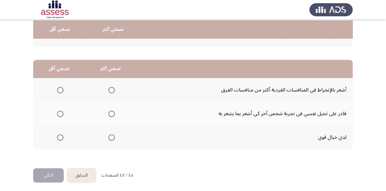
scroll to position [130, 0]
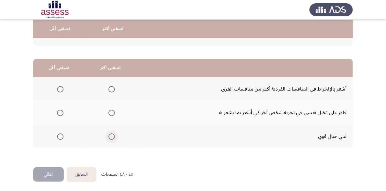
click at [111, 134] on span "Select an option" at bounding box center [112, 136] width 6 height 6
click at [111, 134] on input "Select an option" at bounding box center [112, 136] width 6 height 6
click at [60, 110] on span "Select an option" at bounding box center [60, 113] width 6 height 6
click at [60, 110] on input "Select an option" at bounding box center [60, 113] width 6 height 6
click at [53, 171] on button "التالي" at bounding box center [48, 174] width 31 height 14
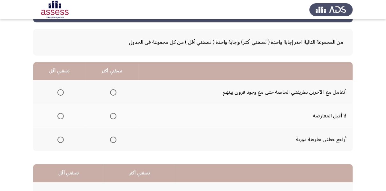
scroll to position [26, 0]
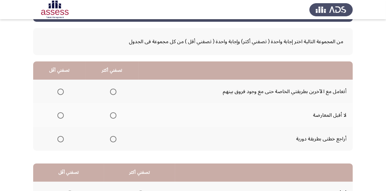
click at [59, 112] on span "Select an option" at bounding box center [60, 115] width 6 height 6
click at [59, 112] on input "Select an option" at bounding box center [60, 115] width 6 height 6
click at [116, 140] on span "Select an option" at bounding box center [113, 139] width 6 height 6
click at [116, 140] on input "Select an option" at bounding box center [113, 139] width 6 height 6
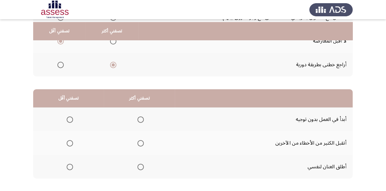
scroll to position [102, 0]
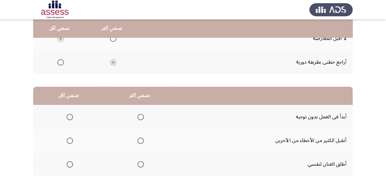
click at [142, 139] on span "Select an option" at bounding box center [141, 140] width 6 height 6
click at [142, 139] on input "Select an option" at bounding box center [141, 140] width 6 height 6
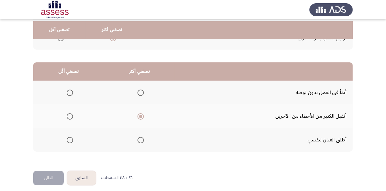
scroll to position [128, 0]
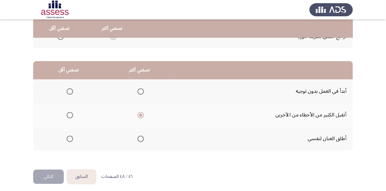
click at [71, 90] on span "Select an option" at bounding box center [70, 91] width 6 height 6
click at [71, 90] on input "Select an option" at bounding box center [70, 91] width 6 height 6
click at [53, 169] on button "التالي" at bounding box center [48, 176] width 31 height 14
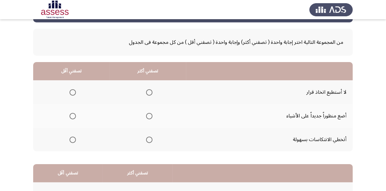
scroll to position [26, 0]
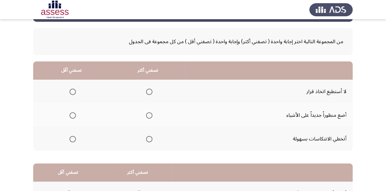
click at [148, 113] on span "Select an option" at bounding box center [149, 115] width 6 height 6
click at [148, 113] on input "Select an option" at bounding box center [149, 115] width 6 height 6
click at [148, 139] on span "Select an option" at bounding box center [149, 139] width 6 height 6
click at [148, 139] on input "Select an option" at bounding box center [149, 139] width 6 height 6
drag, startPoint x: 79, startPoint y: 112, endPoint x: 75, endPoint y: 113, distance: 4.7
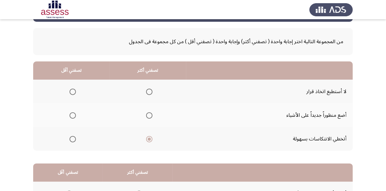
click at [79, 112] on th at bounding box center [71, 115] width 77 height 24
click at [74, 113] on span "Select an option" at bounding box center [73, 115] width 6 height 6
click at [74, 113] on input "Select an option" at bounding box center [73, 115] width 6 height 6
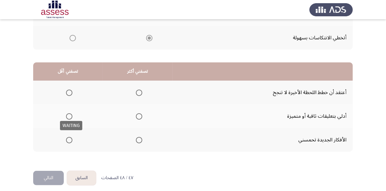
scroll to position [128, 0]
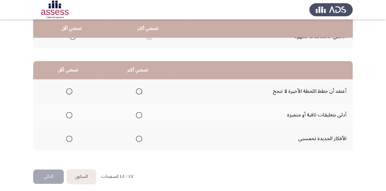
click at [141, 90] on th at bounding box center [138, 91] width 70 height 24
click at [139, 92] on span "Select an option" at bounding box center [139, 91] width 6 height 6
click at [139, 92] on input "Select an option" at bounding box center [139, 91] width 6 height 6
click at [75, 117] on th at bounding box center [68, 115] width 70 height 24
click at [70, 114] on span "Select an option" at bounding box center [69, 115] width 6 height 6
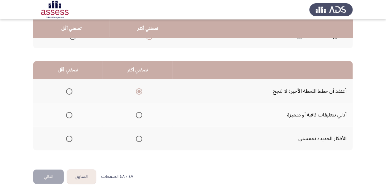
click at [70, 114] on input "Select an option" at bounding box center [69, 115] width 6 height 6
click at [50, 171] on button "التالي" at bounding box center [48, 176] width 31 height 14
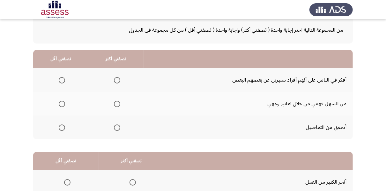
scroll to position [28, 0]
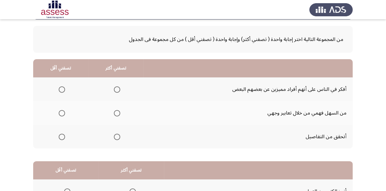
click at [114, 88] on span "Select an option" at bounding box center [117, 89] width 6 height 6
click at [114, 88] on input "Select an option" at bounding box center [117, 89] width 6 height 6
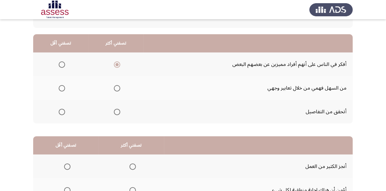
scroll to position [53, 0]
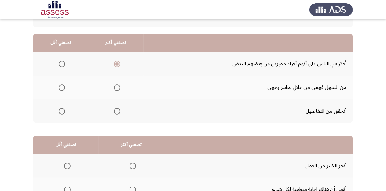
click at [62, 89] on span "Select an option" at bounding box center [62, 87] width 6 height 6
click at [62, 89] on input "Select an option" at bounding box center [62, 87] width 6 height 6
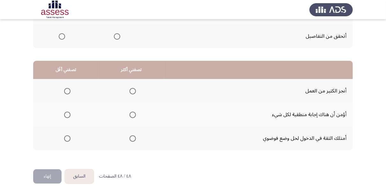
scroll to position [130, 0]
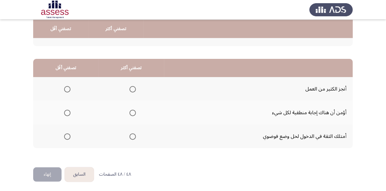
click at [135, 89] on span "Select an option" at bounding box center [133, 89] width 6 height 6
click at [135, 89] on input "Select an option" at bounding box center [133, 89] width 6 height 6
click at [66, 113] on span "Select an option" at bounding box center [67, 113] width 6 height 6
click at [66, 113] on input "Select an option" at bounding box center [67, 113] width 6 height 6
click at [50, 171] on button "إنهاء" at bounding box center [47, 174] width 28 height 14
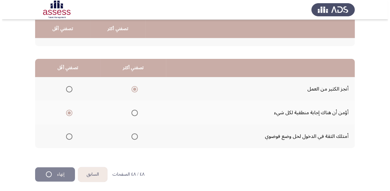
scroll to position [0, 0]
